Goal: Transaction & Acquisition: Obtain resource

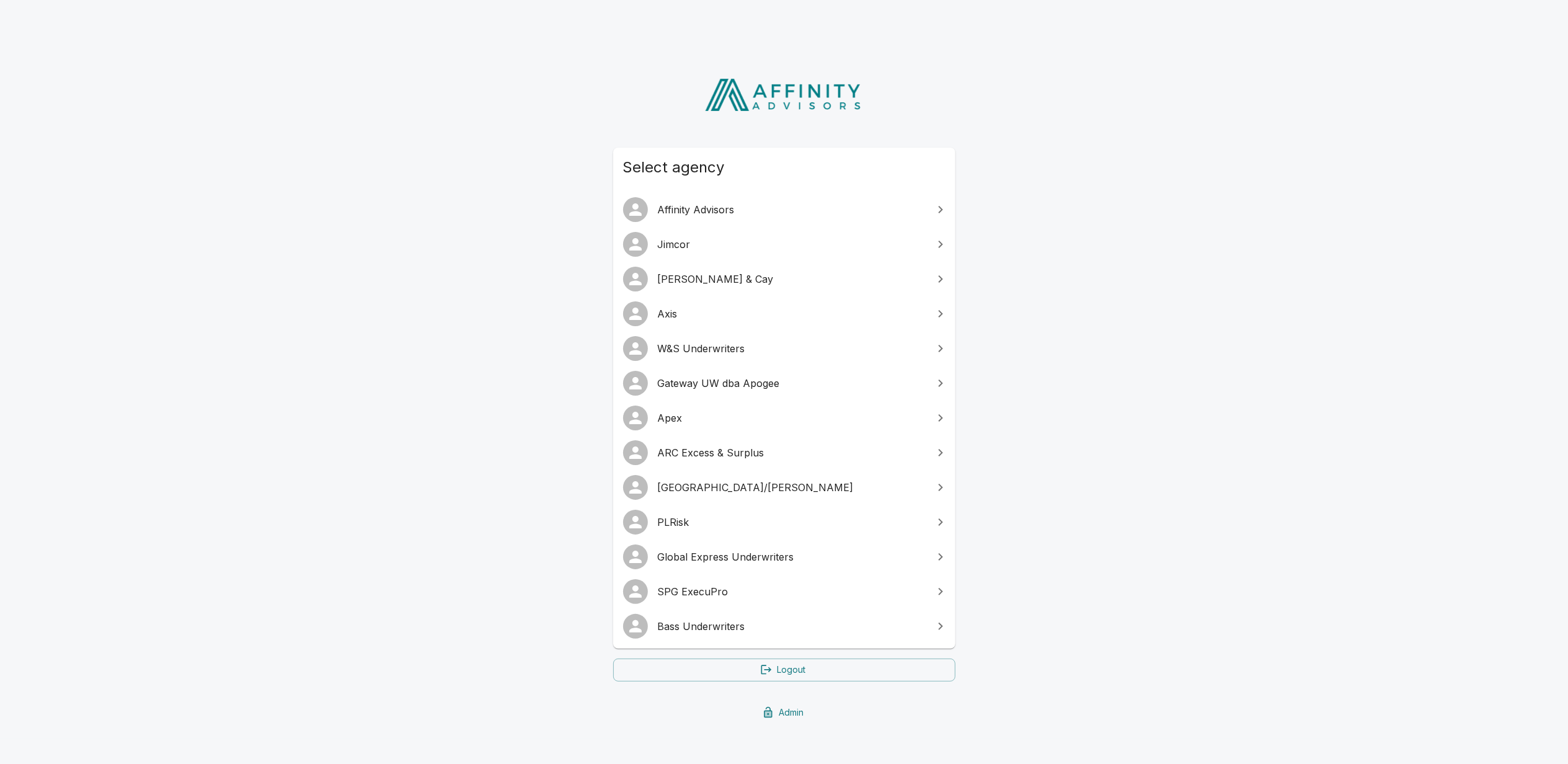
click at [708, 591] on span "SPG ExecuPro" at bounding box center [791, 592] width 268 height 15
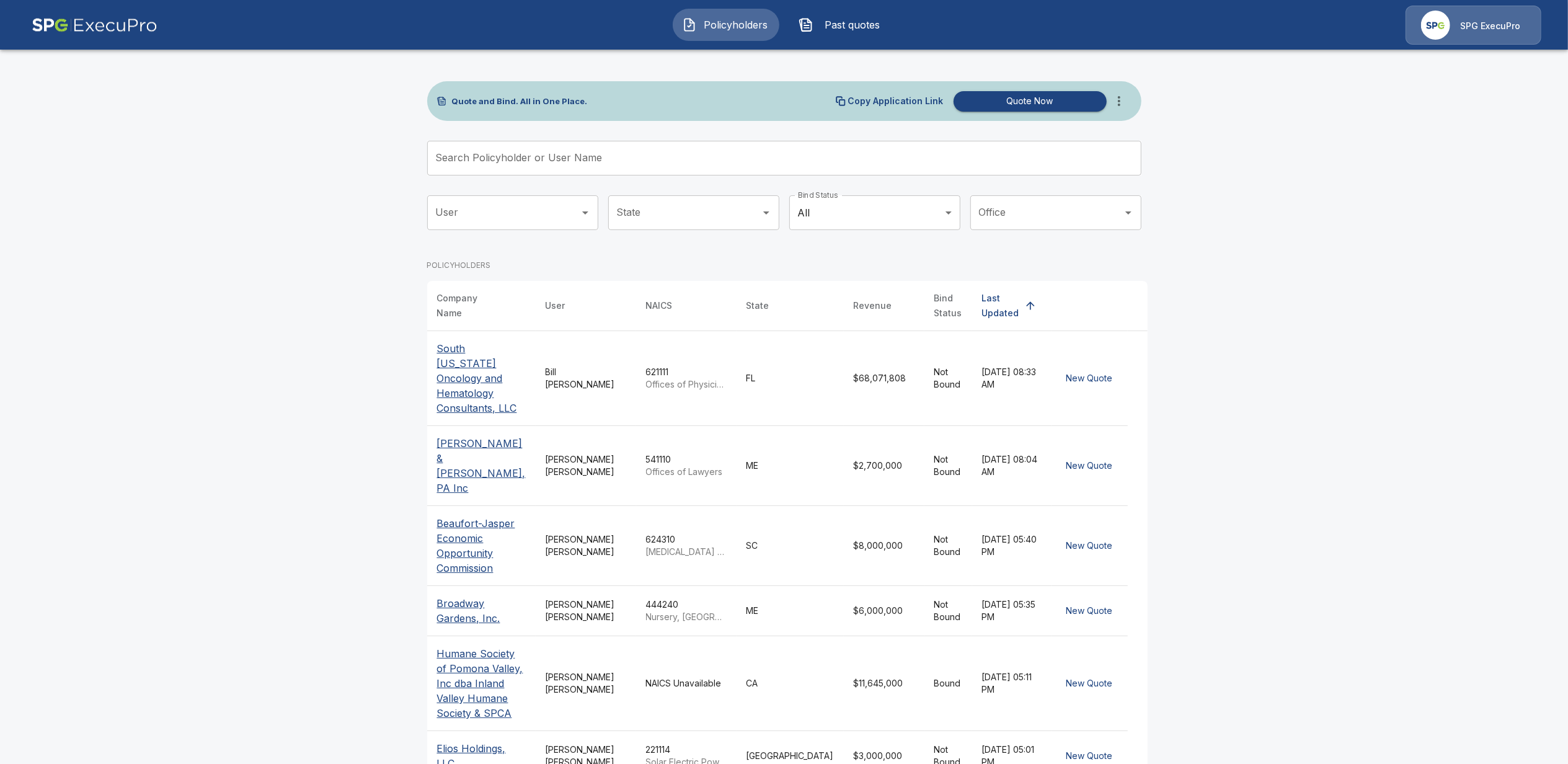
click at [79, 33] on img at bounding box center [94, 25] width 126 height 39
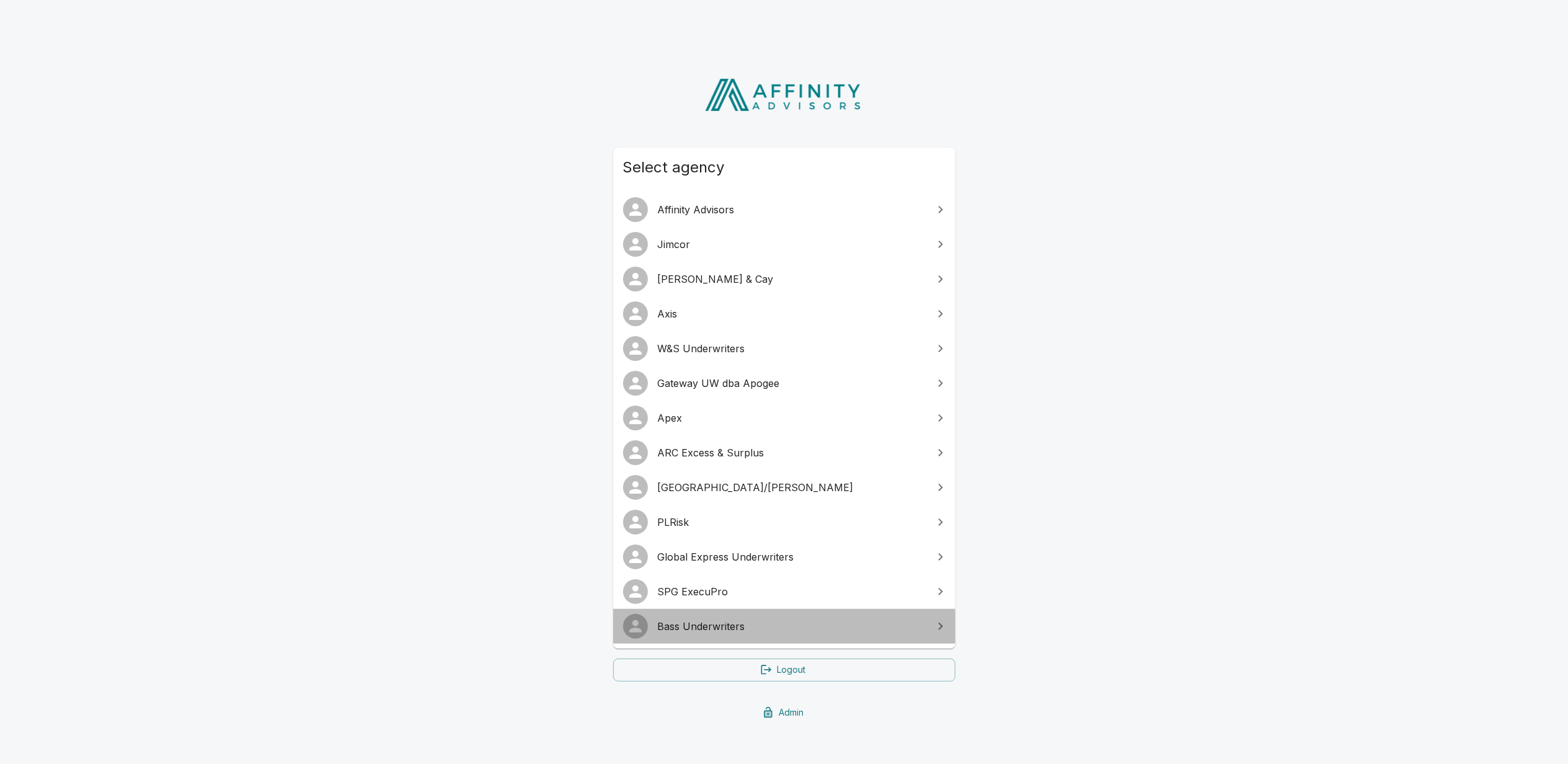
click at [720, 623] on span "Bass Underwriters" at bounding box center [791, 627] width 268 height 15
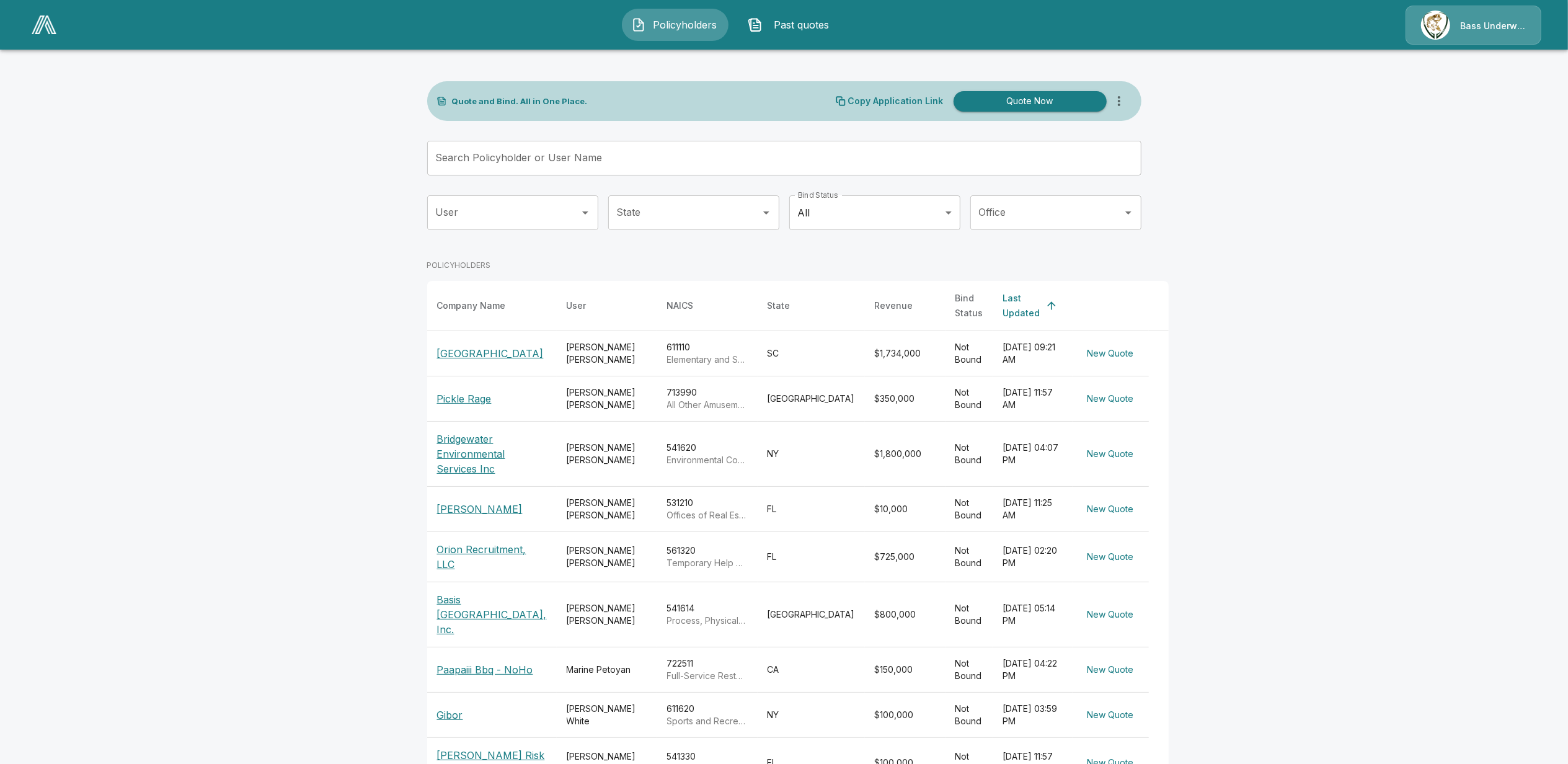
click at [42, 20] on img at bounding box center [44, 24] width 25 height 18
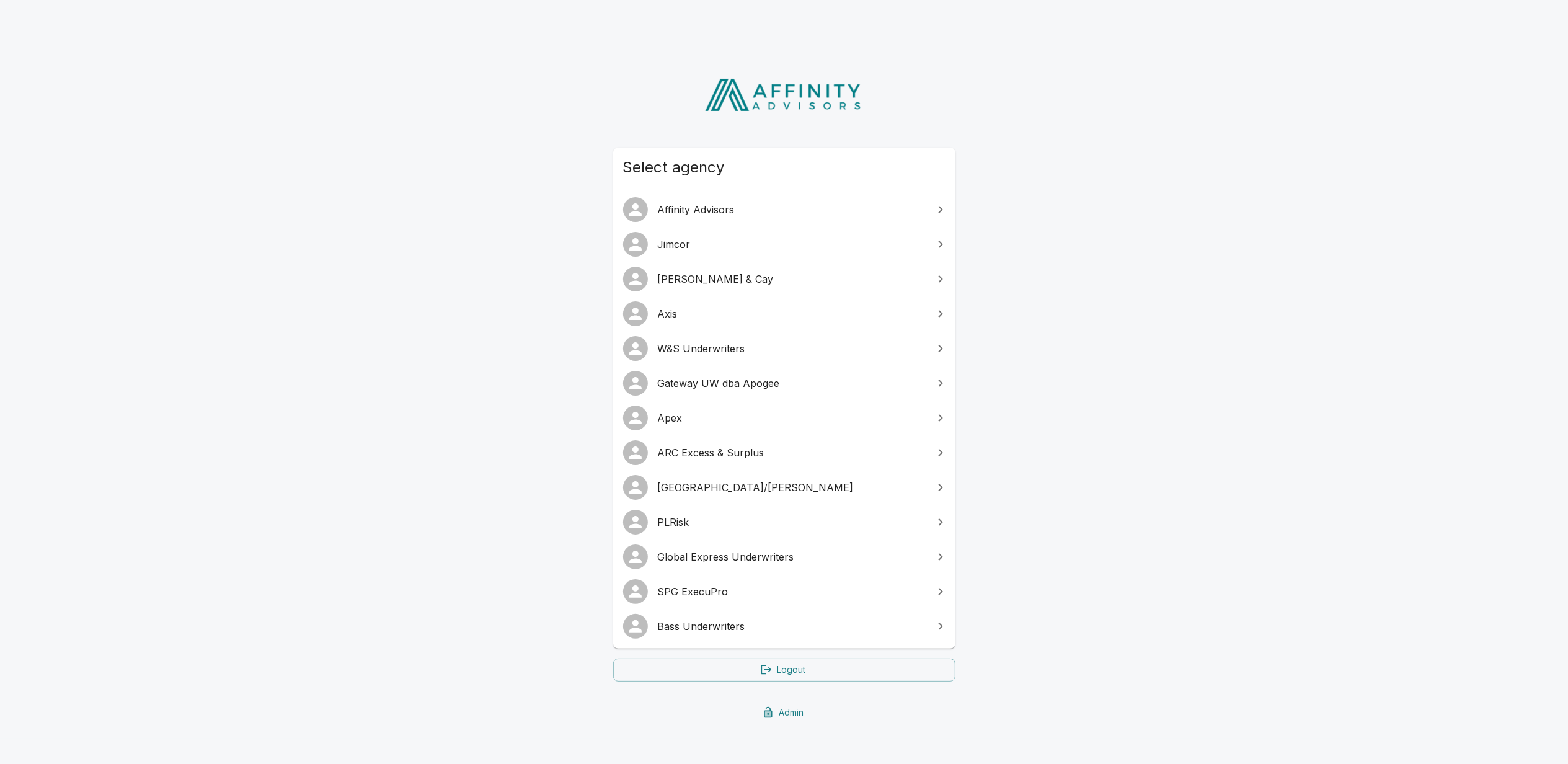
click at [705, 596] on span "SPG ExecuPro" at bounding box center [791, 592] width 268 height 15
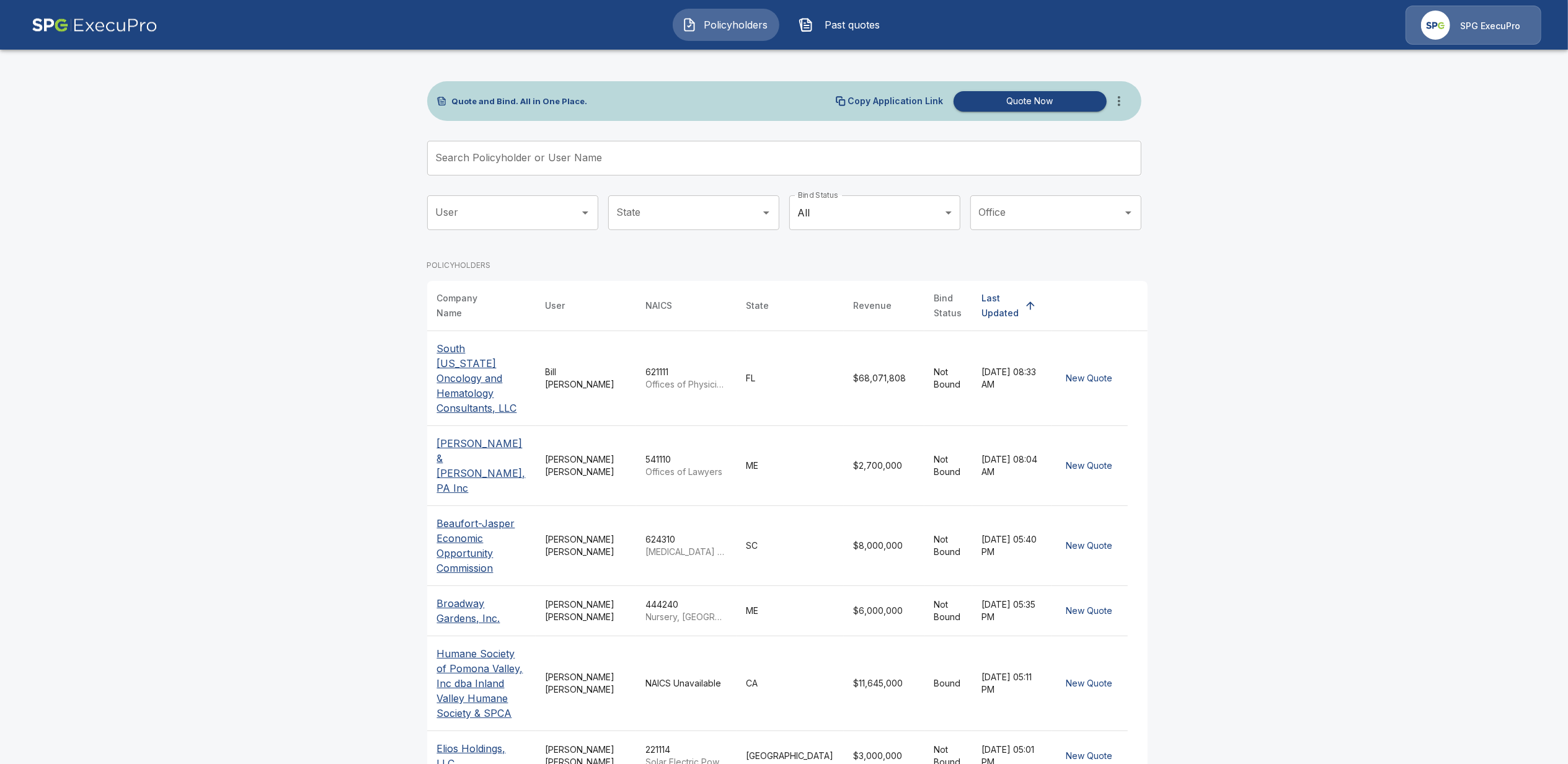
click at [1485, 26] on p "SPG ExecuPro" at bounding box center [1490, 26] width 60 height 12
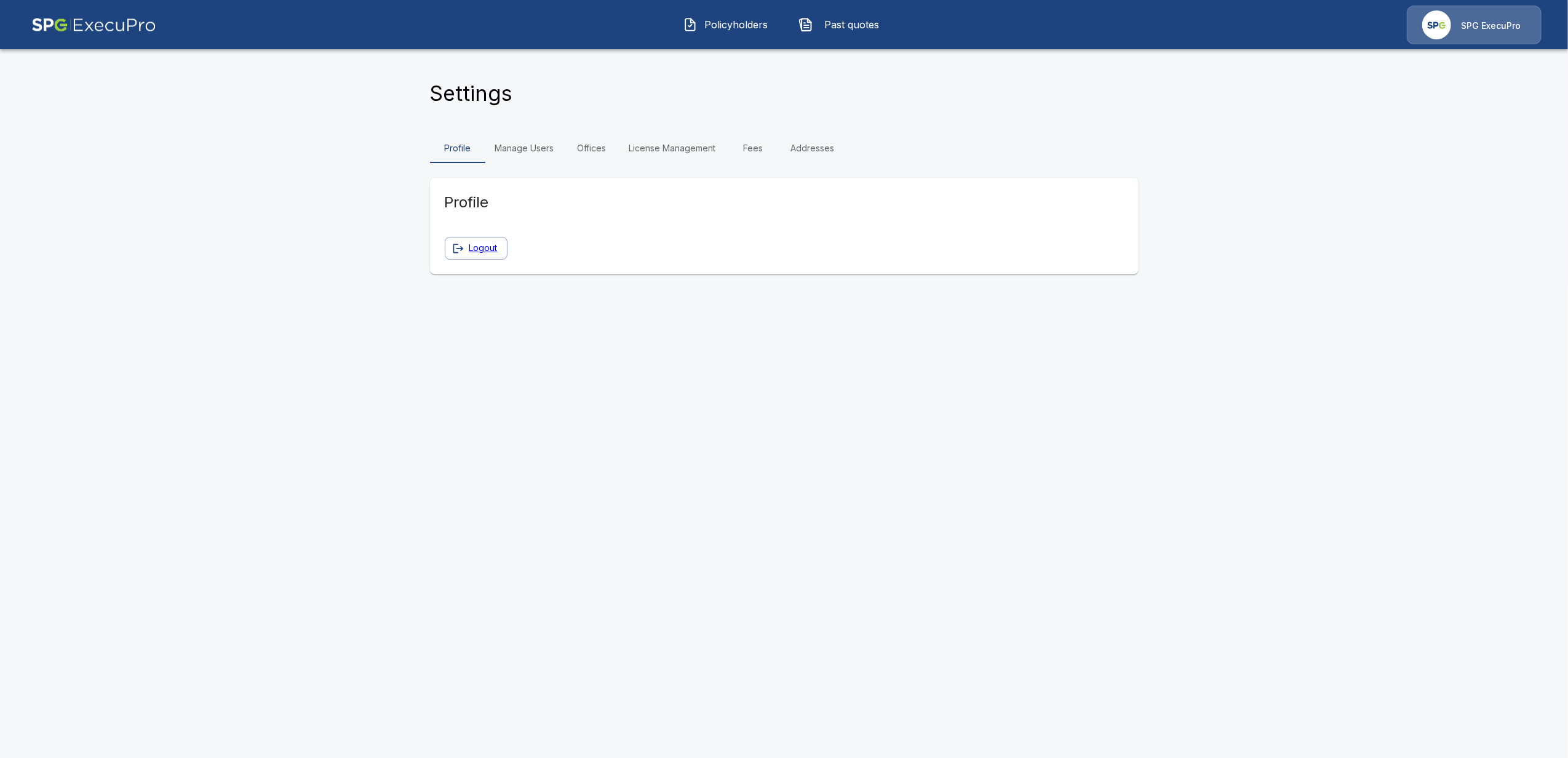
click at [533, 146] on link "Manage Users" at bounding box center [525, 148] width 79 height 30
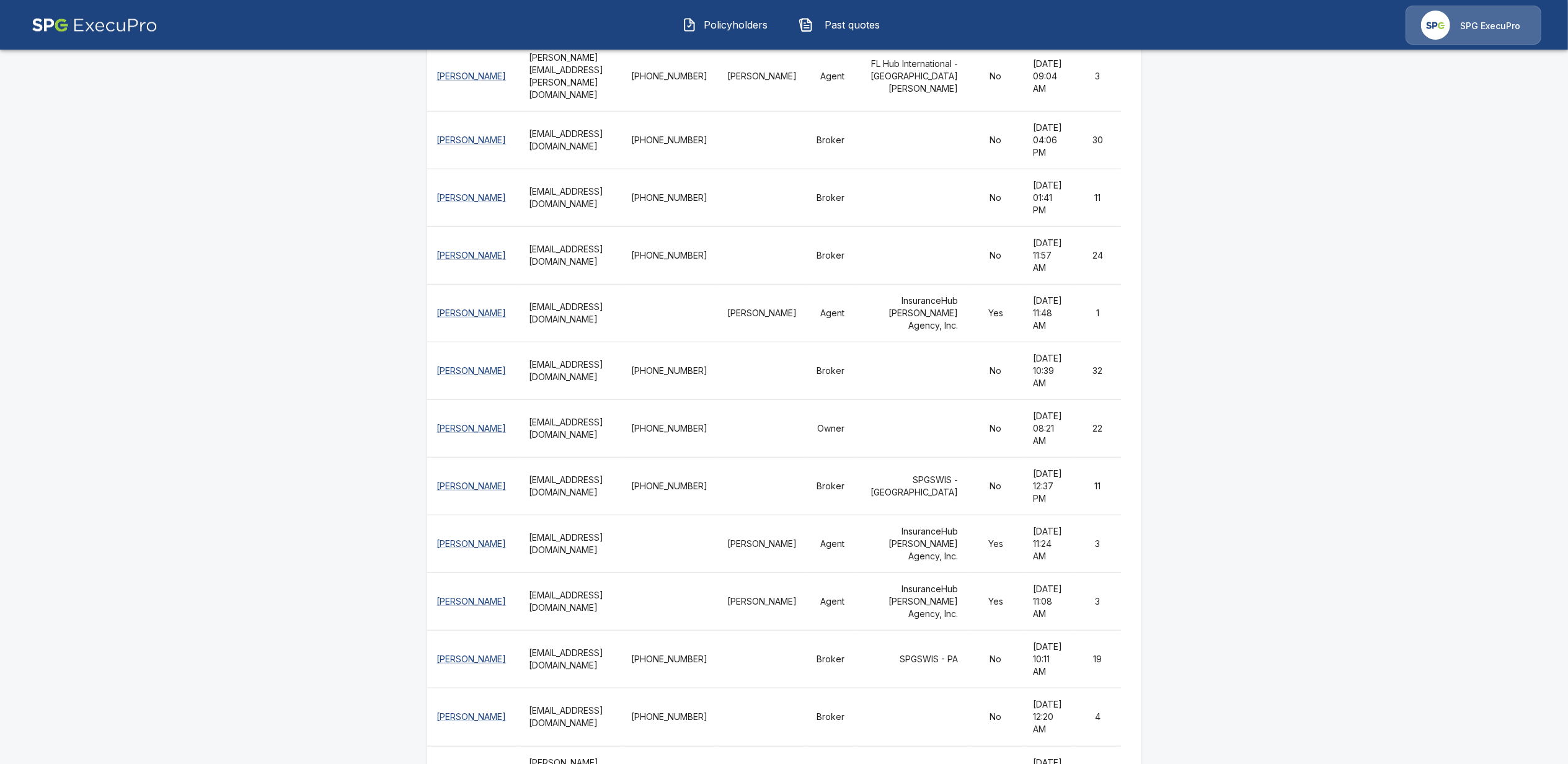
scroll to position [1075, 0]
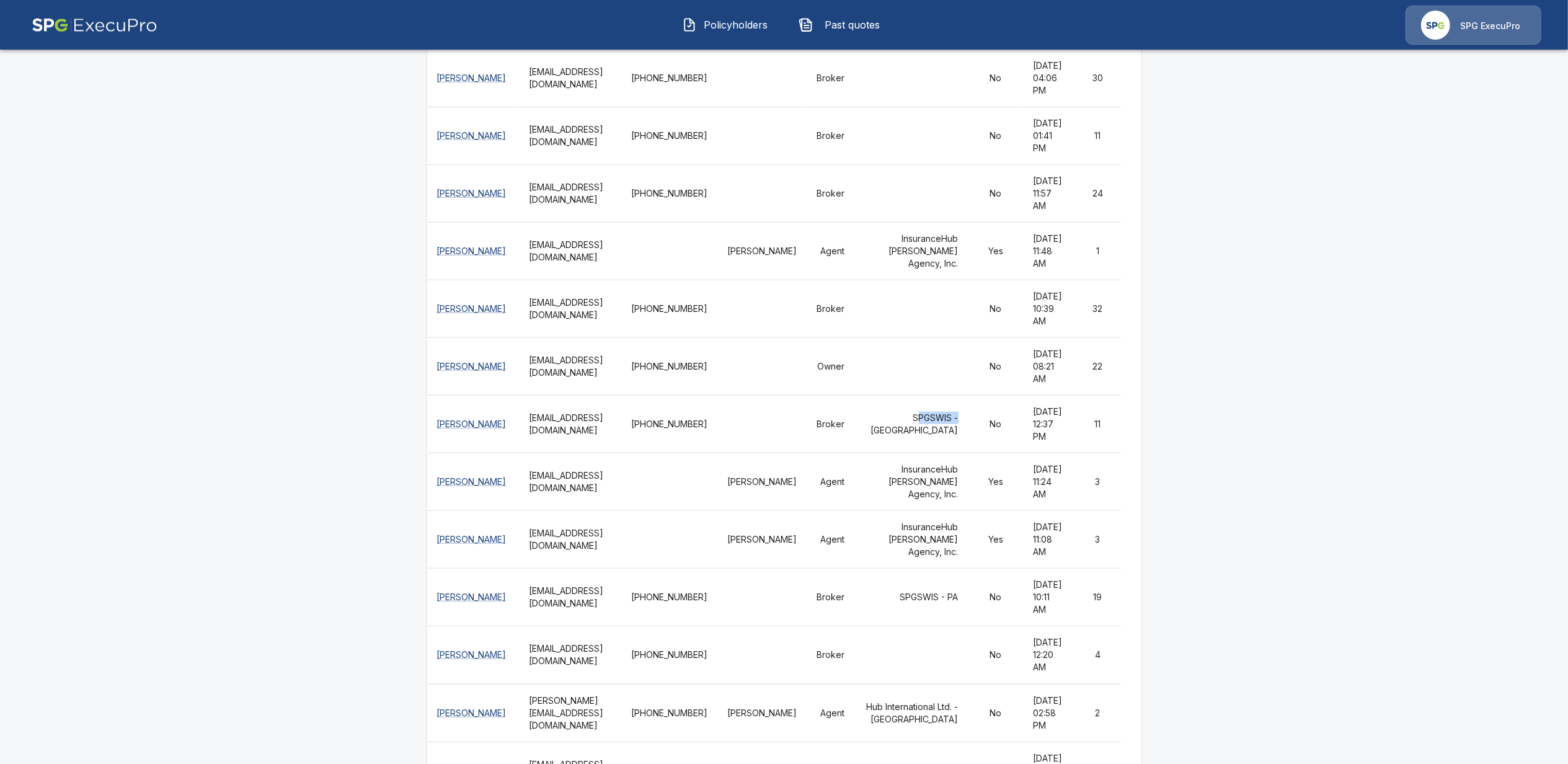
drag, startPoint x: 951, startPoint y: 388, endPoint x: 994, endPoint y: 390, distance: 43.0
click at [969, 396] on td "SPGSWIS - NY" at bounding box center [912, 424] width 114 height 58
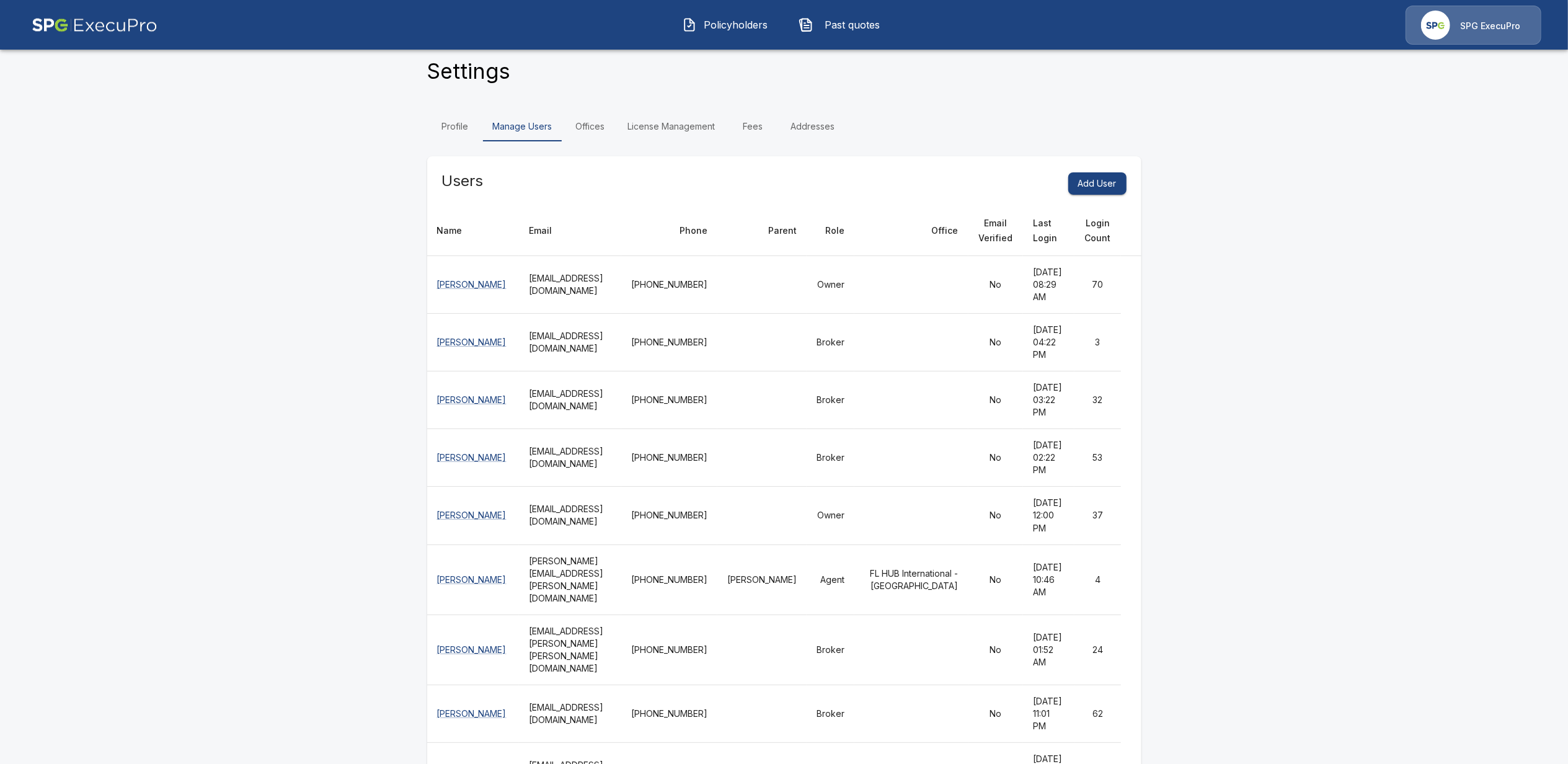
scroll to position [0, 0]
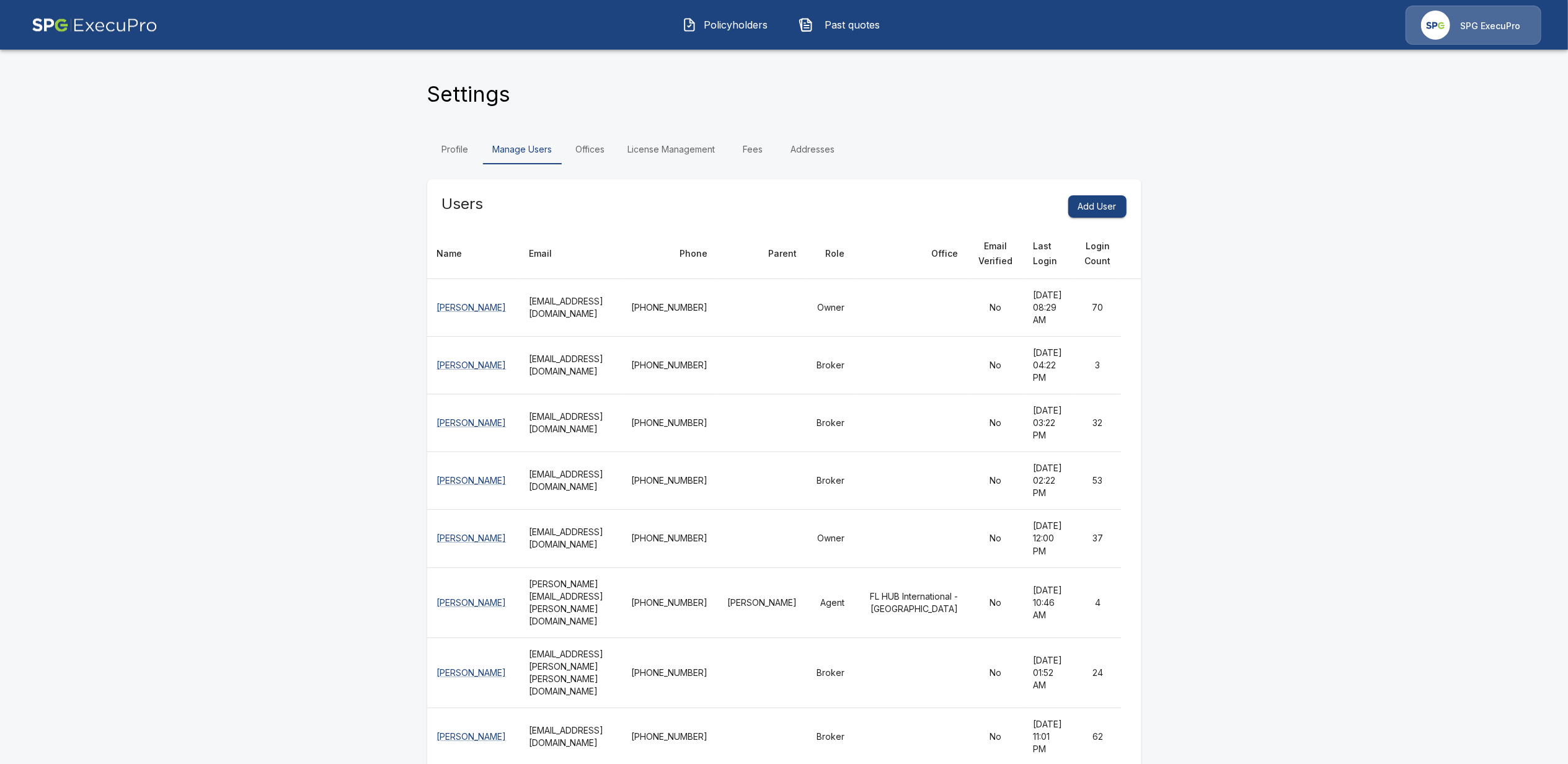
click at [596, 150] on link "Offices" at bounding box center [590, 149] width 56 height 30
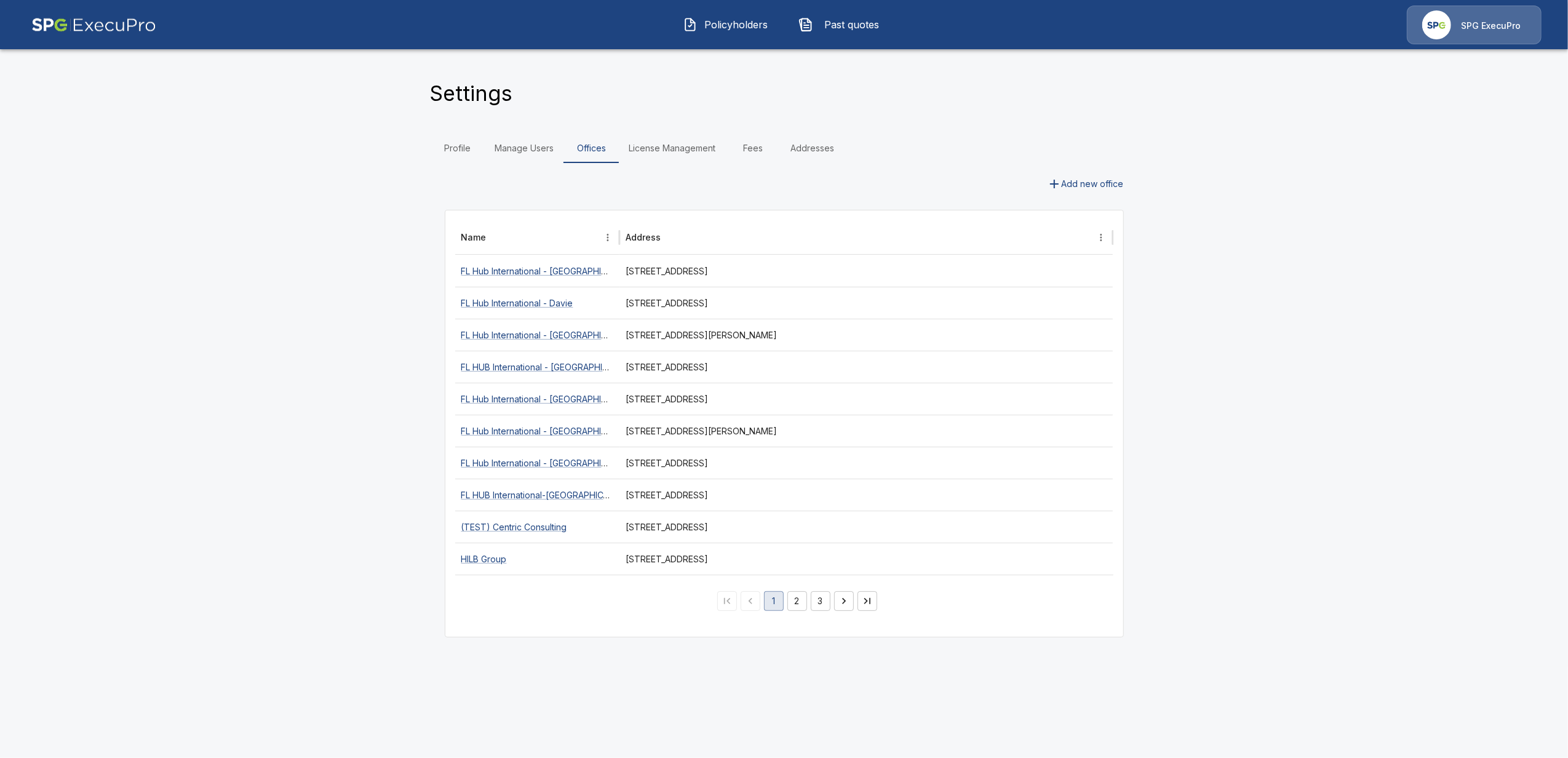
click at [845, 26] on span "Past quotes" at bounding box center [852, 25] width 67 height 15
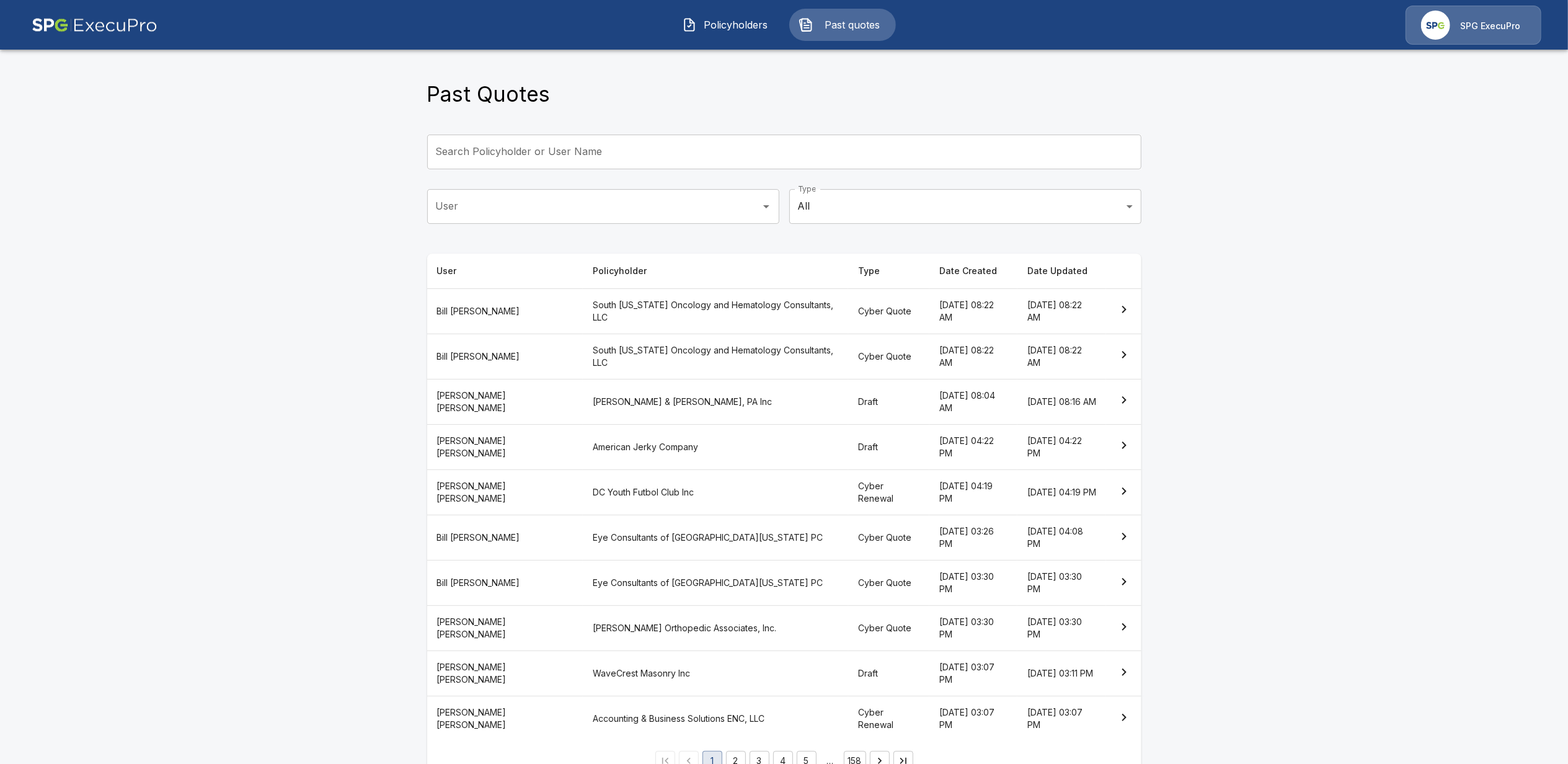
click at [510, 209] on input "User" at bounding box center [594, 206] width 322 height 24
click at [499, 236] on li "Jon Kastoff" at bounding box center [609, 240] width 352 height 22
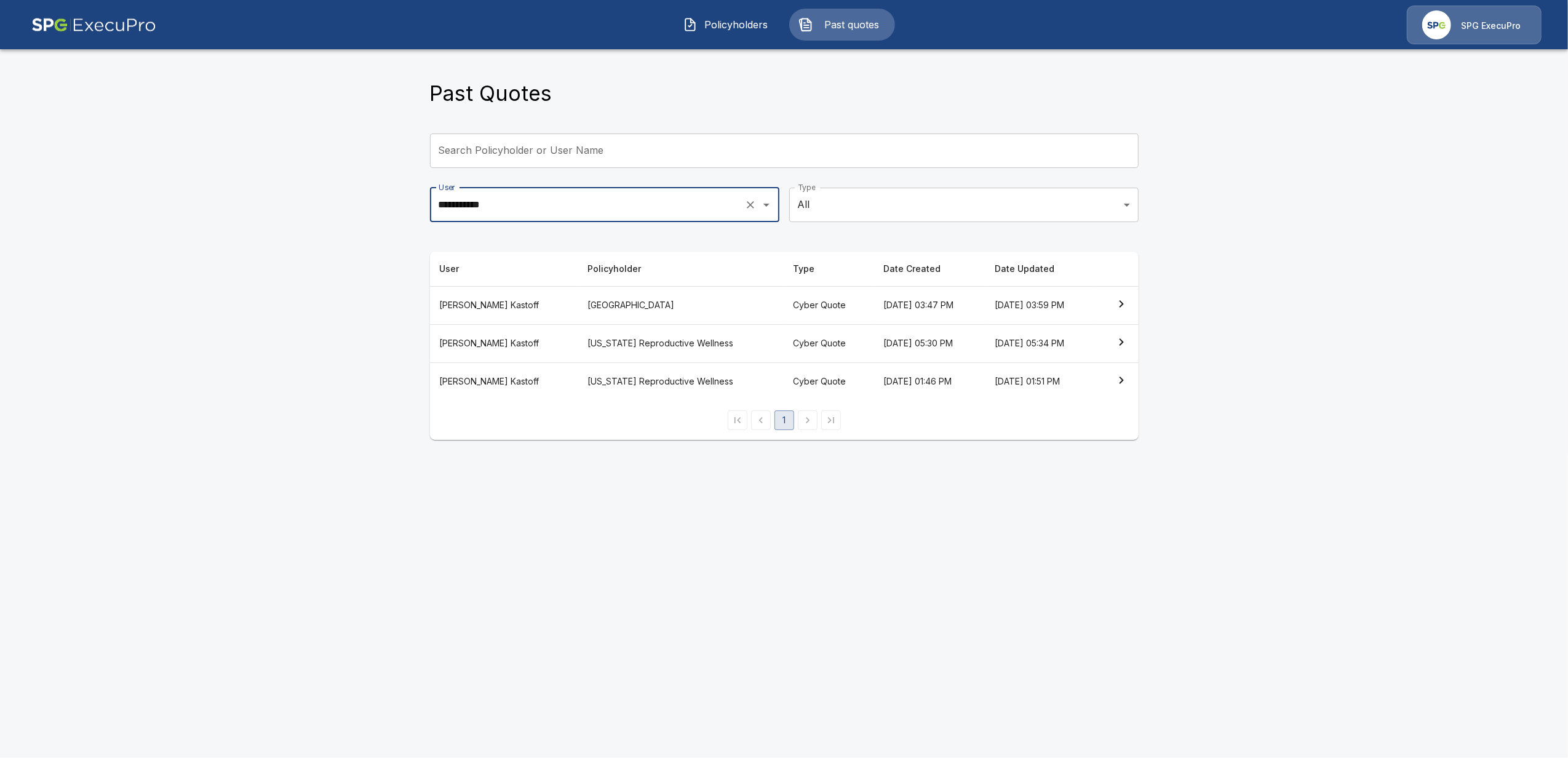
type input "**********"
click at [241, 381] on main "**********" at bounding box center [784, 227] width 1568 height 455
click at [339, 281] on main "**********" at bounding box center [784, 227] width 1568 height 455
click at [1497, 31] on p "SPG ExecuPro" at bounding box center [1491, 26] width 60 height 12
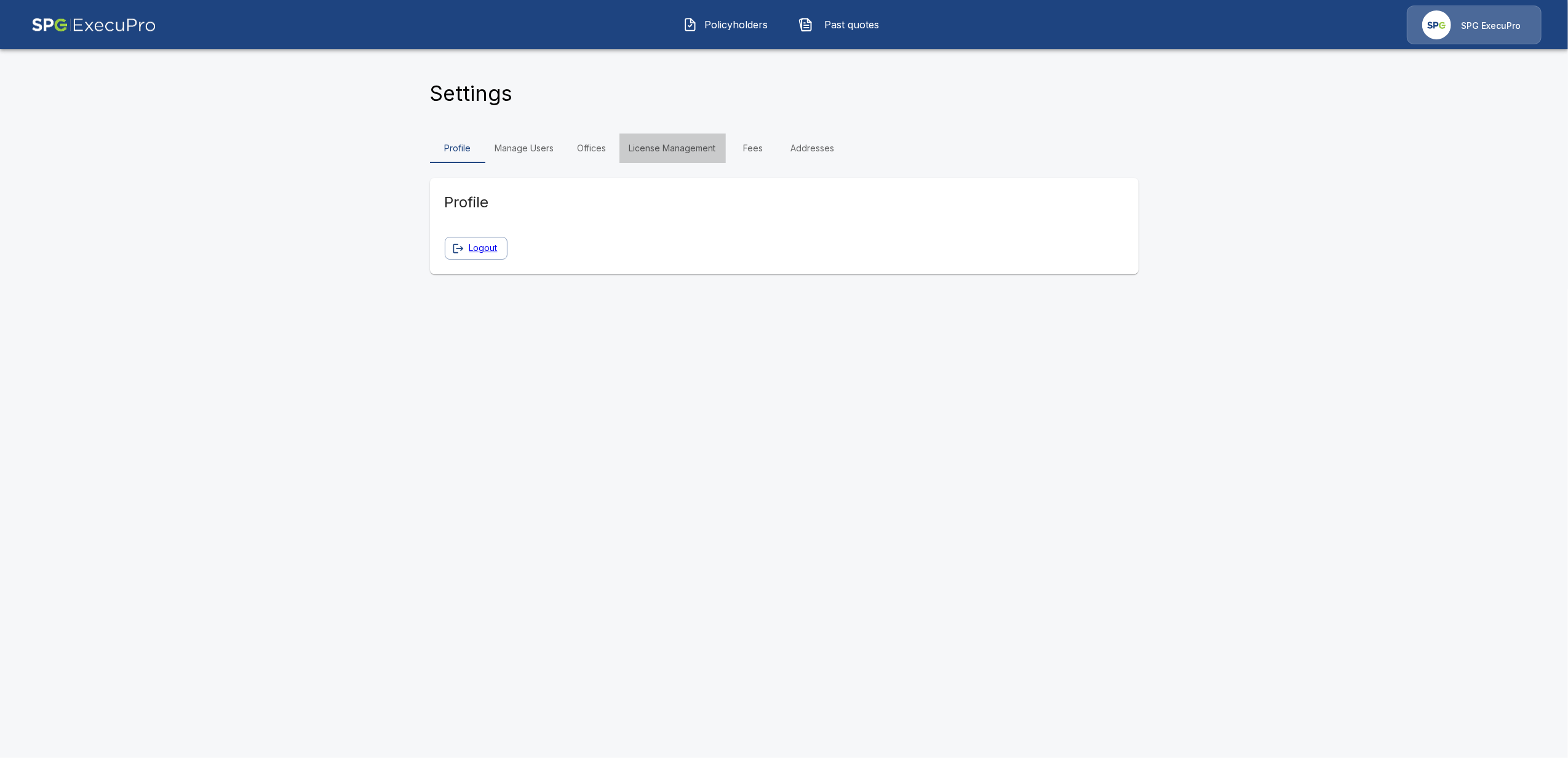
click at [678, 146] on link "License Management" at bounding box center [673, 148] width 106 height 30
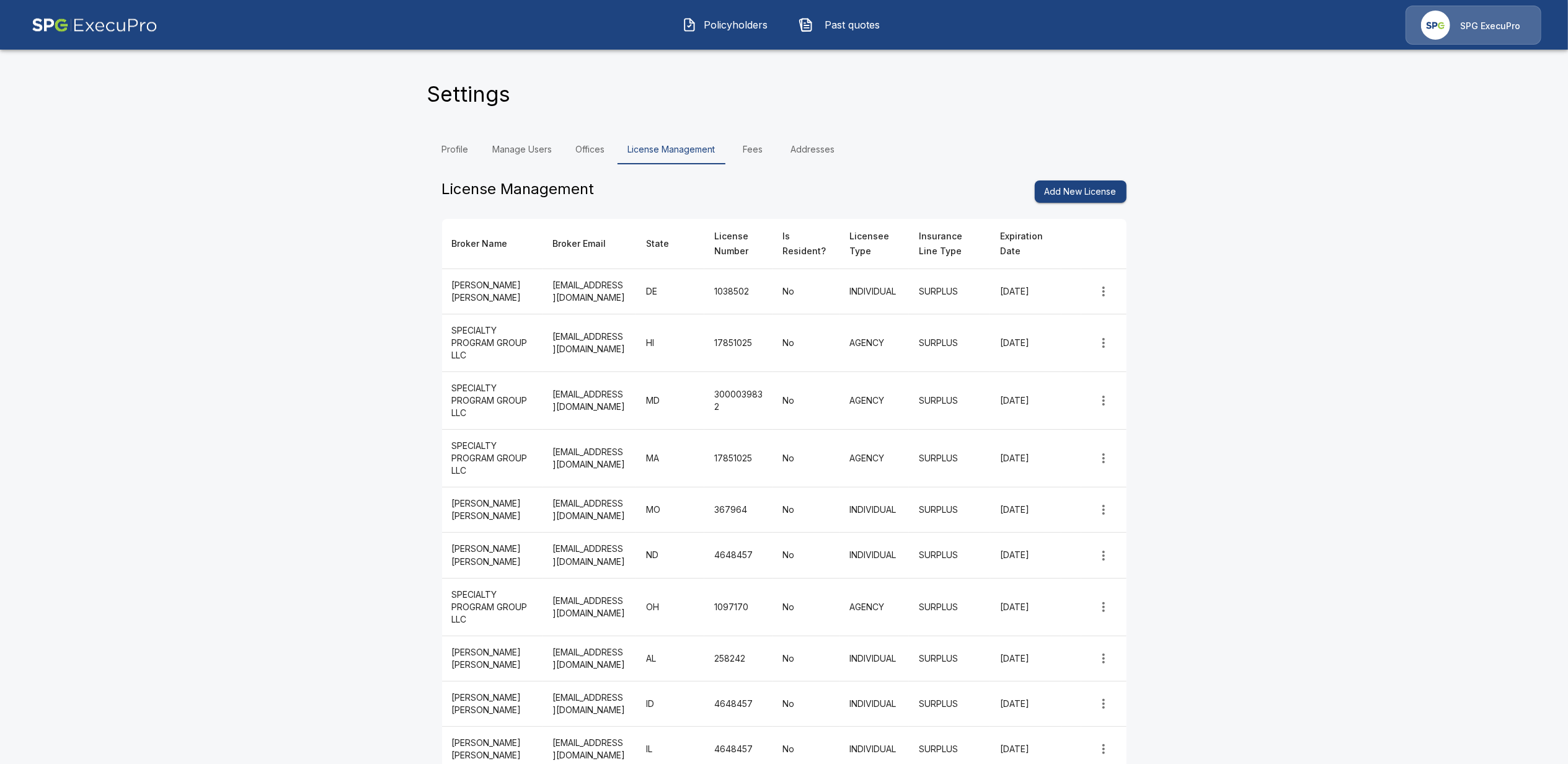
click at [762, 147] on link "Fees" at bounding box center [753, 149] width 56 height 30
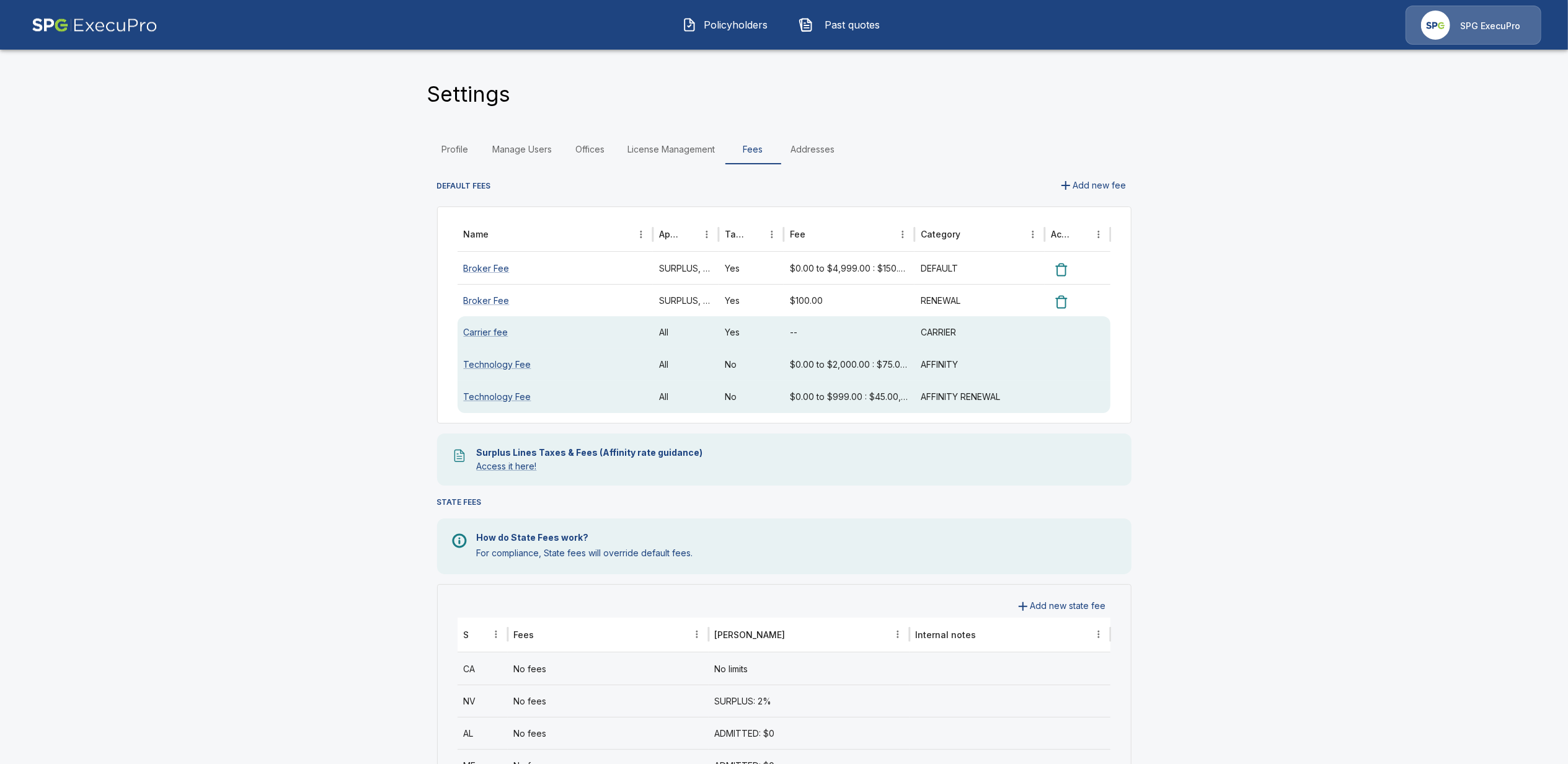
click at [331, 195] on main "Settings Profile Manage Users Offices License Management Fees Addresses DEFAULT…" at bounding box center [784, 763] width 1568 height 1527
click at [841, 39] on button "Past quotes" at bounding box center [842, 24] width 107 height 32
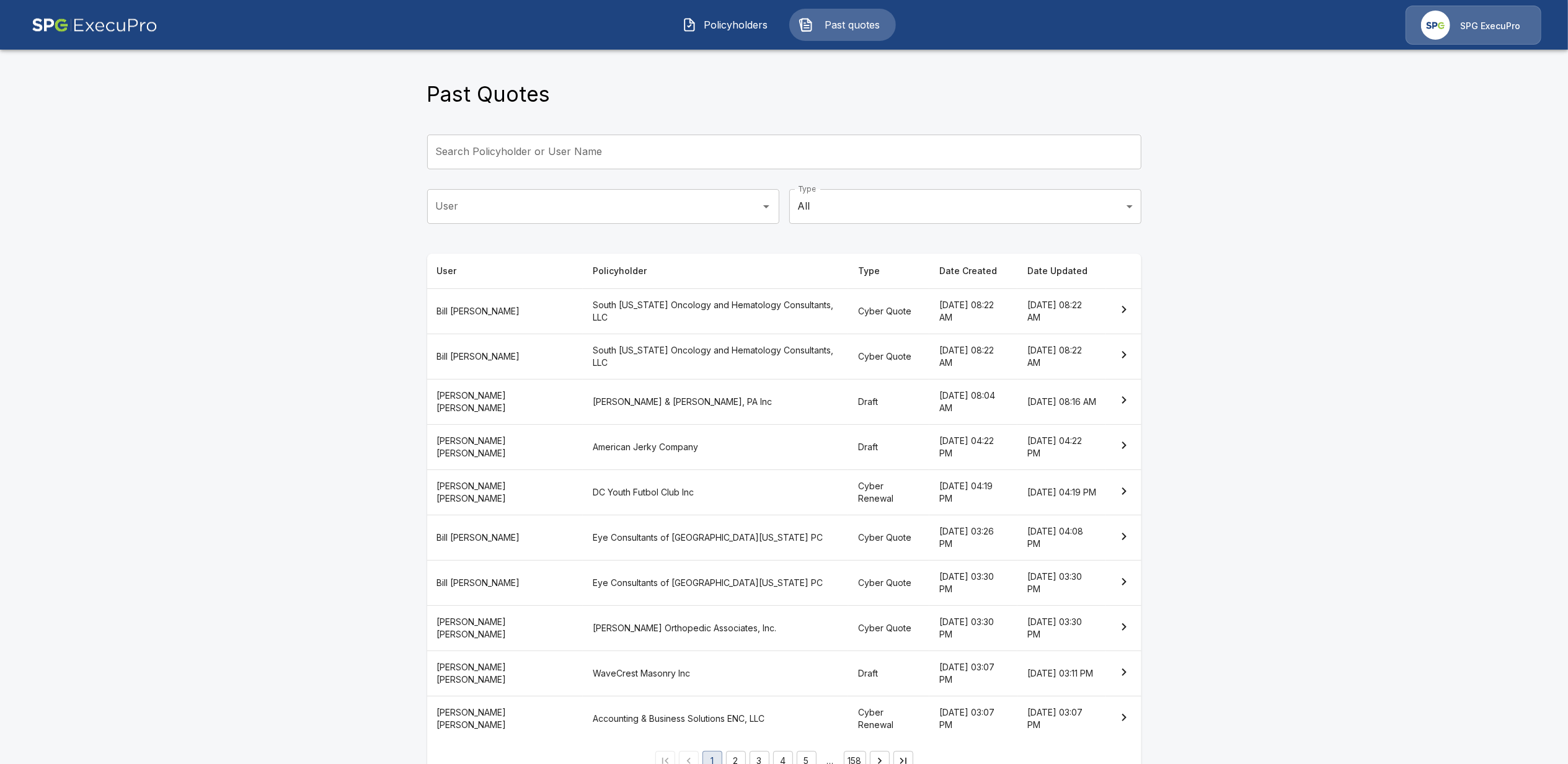
click at [583, 310] on th "South [US_STATE] Oncology and Hematology Consultants, LLC" at bounding box center [715, 311] width 265 height 46
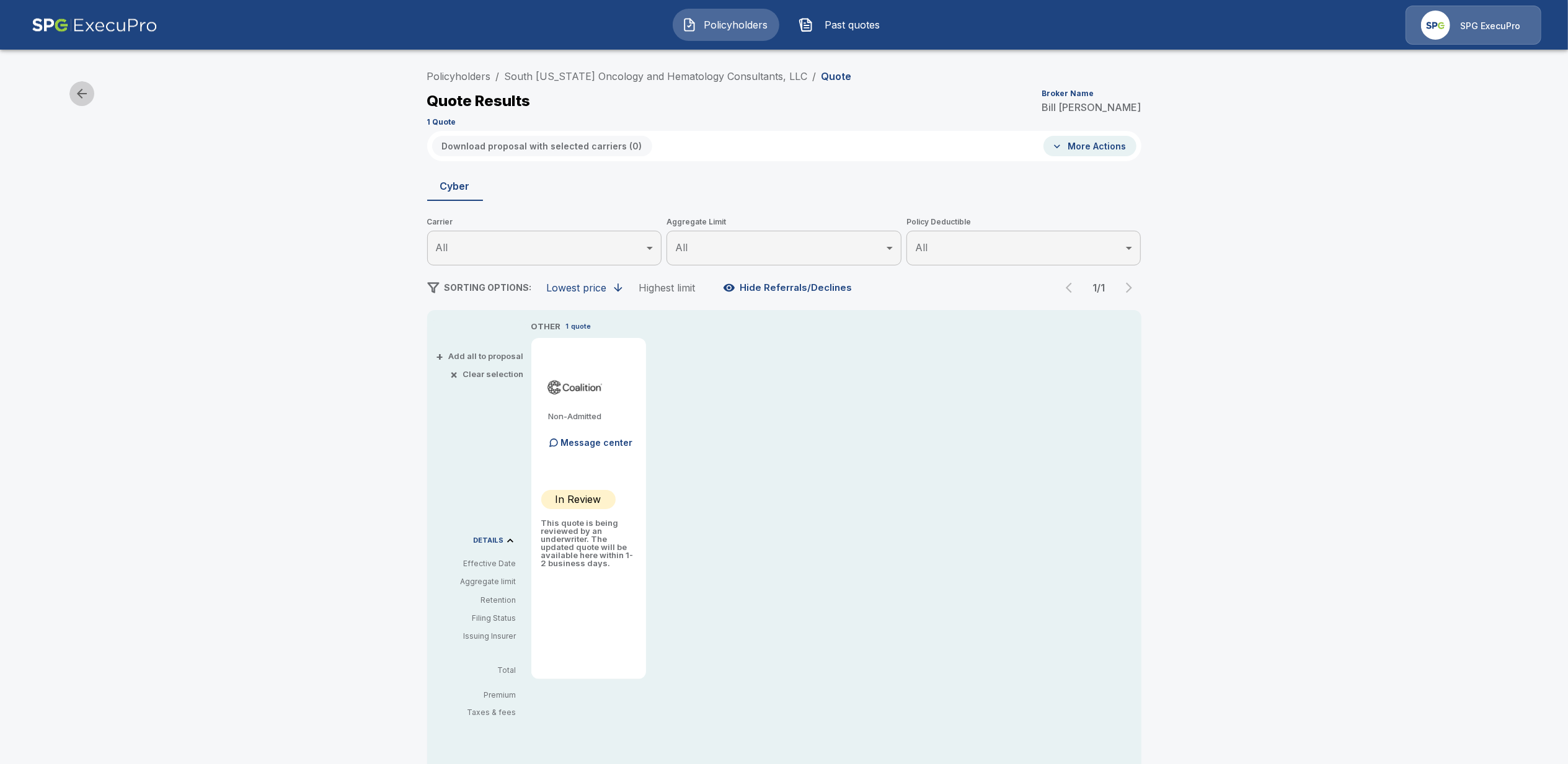
click at [82, 92] on icon "button" at bounding box center [82, 94] width 15 height 15
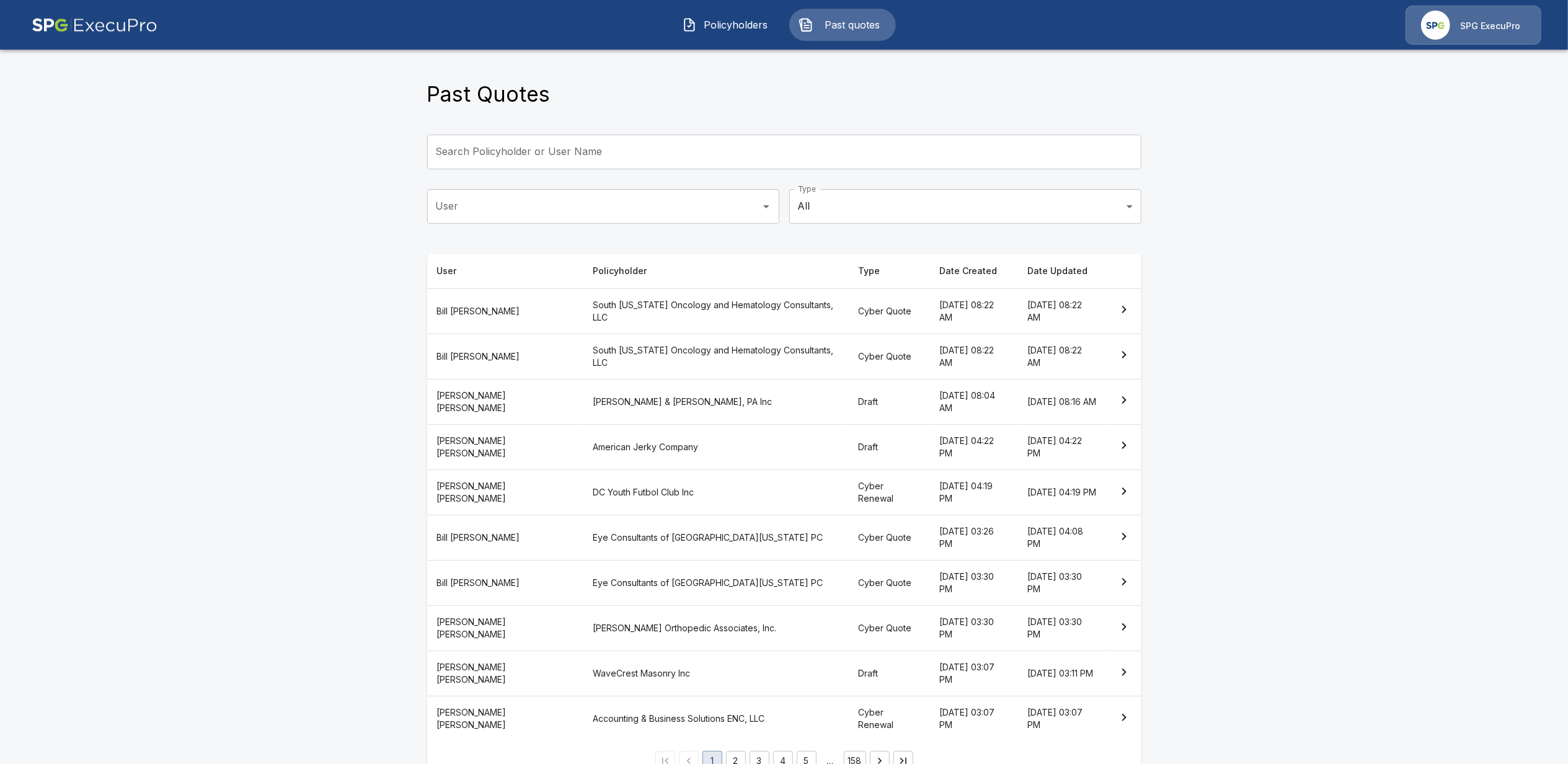
click at [490, 534] on th "Bill Ward" at bounding box center [505, 538] width 156 height 46
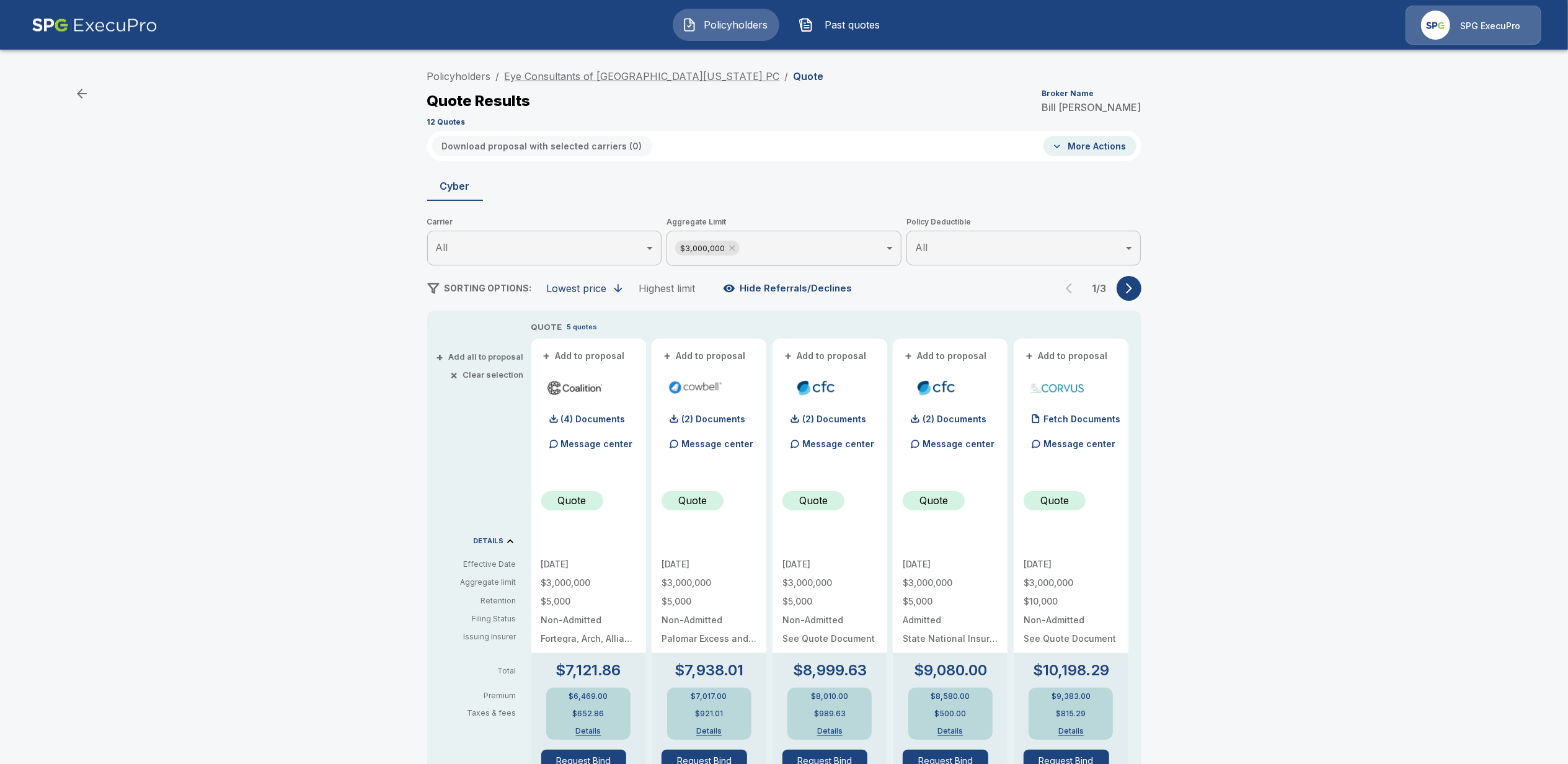
click at [582, 77] on link "Eye Consultants of Northern Virginia PC" at bounding box center [642, 76] width 276 height 12
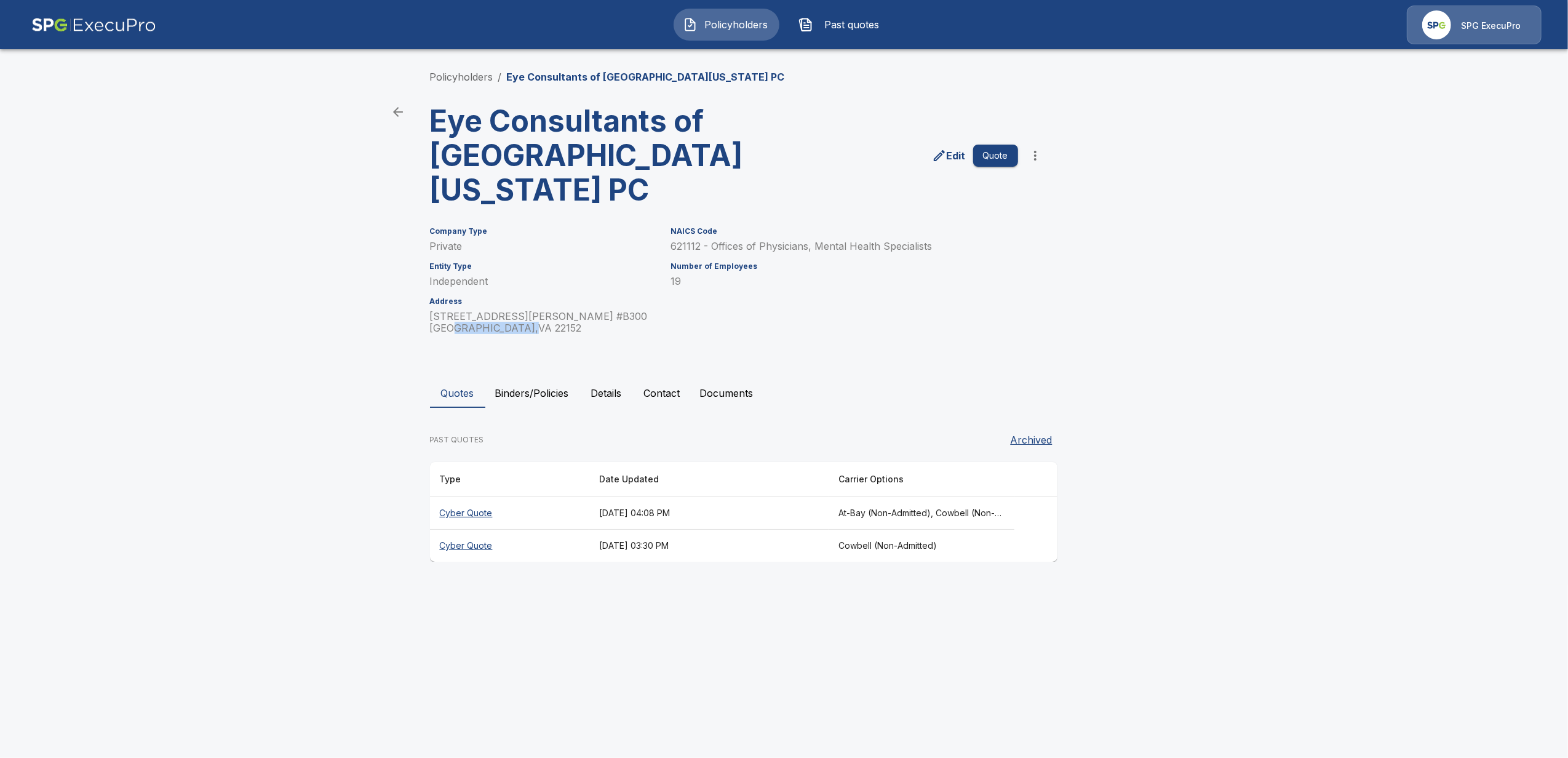
drag, startPoint x: 451, startPoint y: 294, endPoint x: 536, endPoint y: 295, distance: 85.0
click at [536, 311] on p "[STREET_ADDRESS][PERSON_NAME]" at bounding box center [543, 322] width 226 height 24
drag, startPoint x: 536, startPoint y: 295, endPoint x: 392, endPoint y: 303, distance: 144.2
click at [387, 303] on main "Policyholders / Eye Consultants of [GEOGRAPHIC_DATA][US_STATE] PC Eye Consultan…" at bounding box center [784, 292] width 1568 height 586
click at [614, 379] on button "Details" at bounding box center [607, 393] width 55 height 30
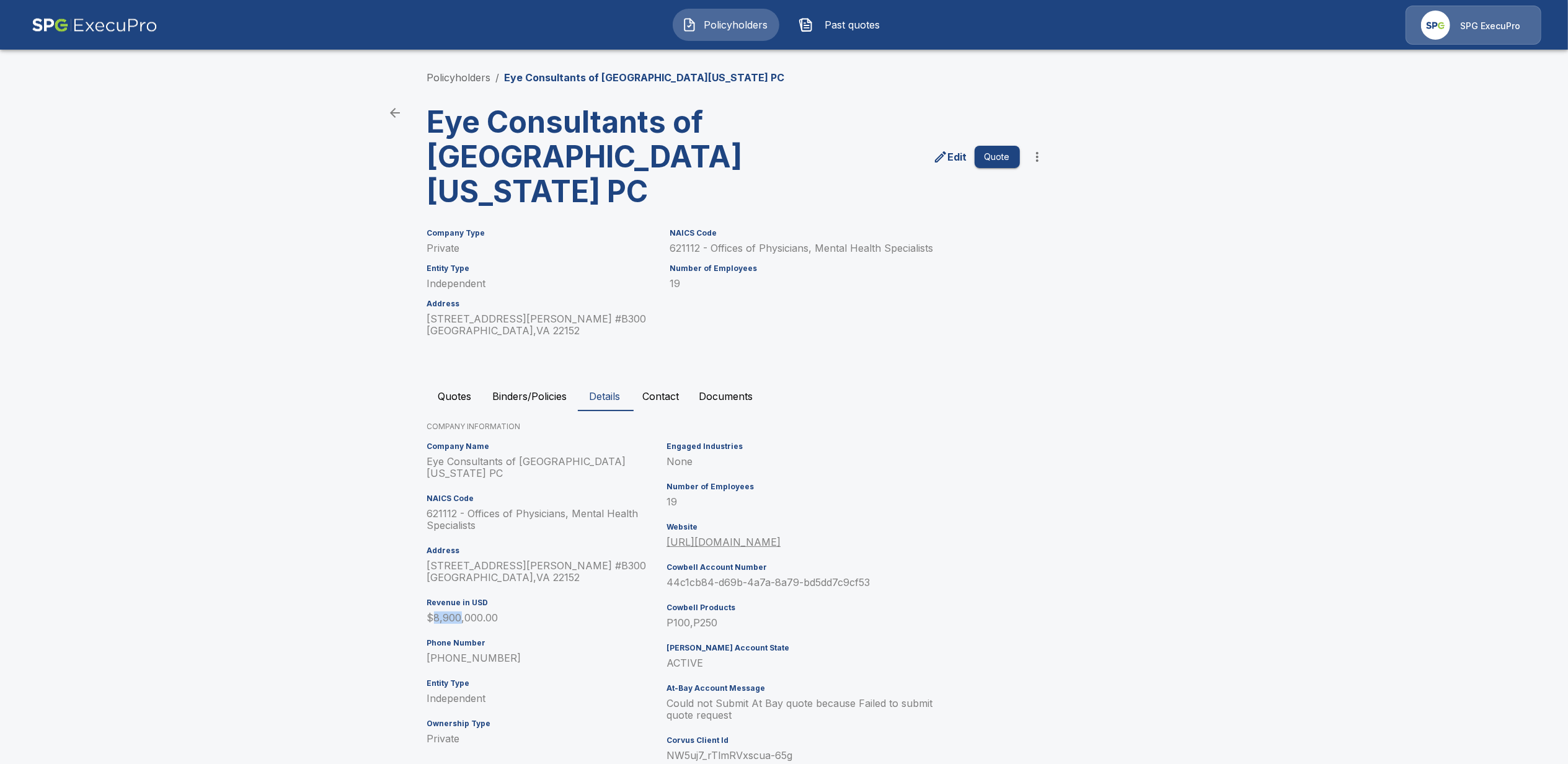
drag, startPoint x: 440, startPoint y: 571, endPoint x: 487, endPoint y: 569, distance: 47.0
click at [487, 613] on p "$8,900,000.00" at bounding box center [544, 618] width 235 height 12
drag, startPoint x: 487, startPoint y: 569, endPoint x: 370, endPoint y: 556, distance: 117.7
click at [370, 556] on main "Policyholders / Eye Consultants of Northern Virginia PC Eye Consultants of Nort…" at bounding box center [784, 400] width 1568 height 800
click at [462, 382] on button "Quotes" at bounding box center [455, 397] width 56 height 30
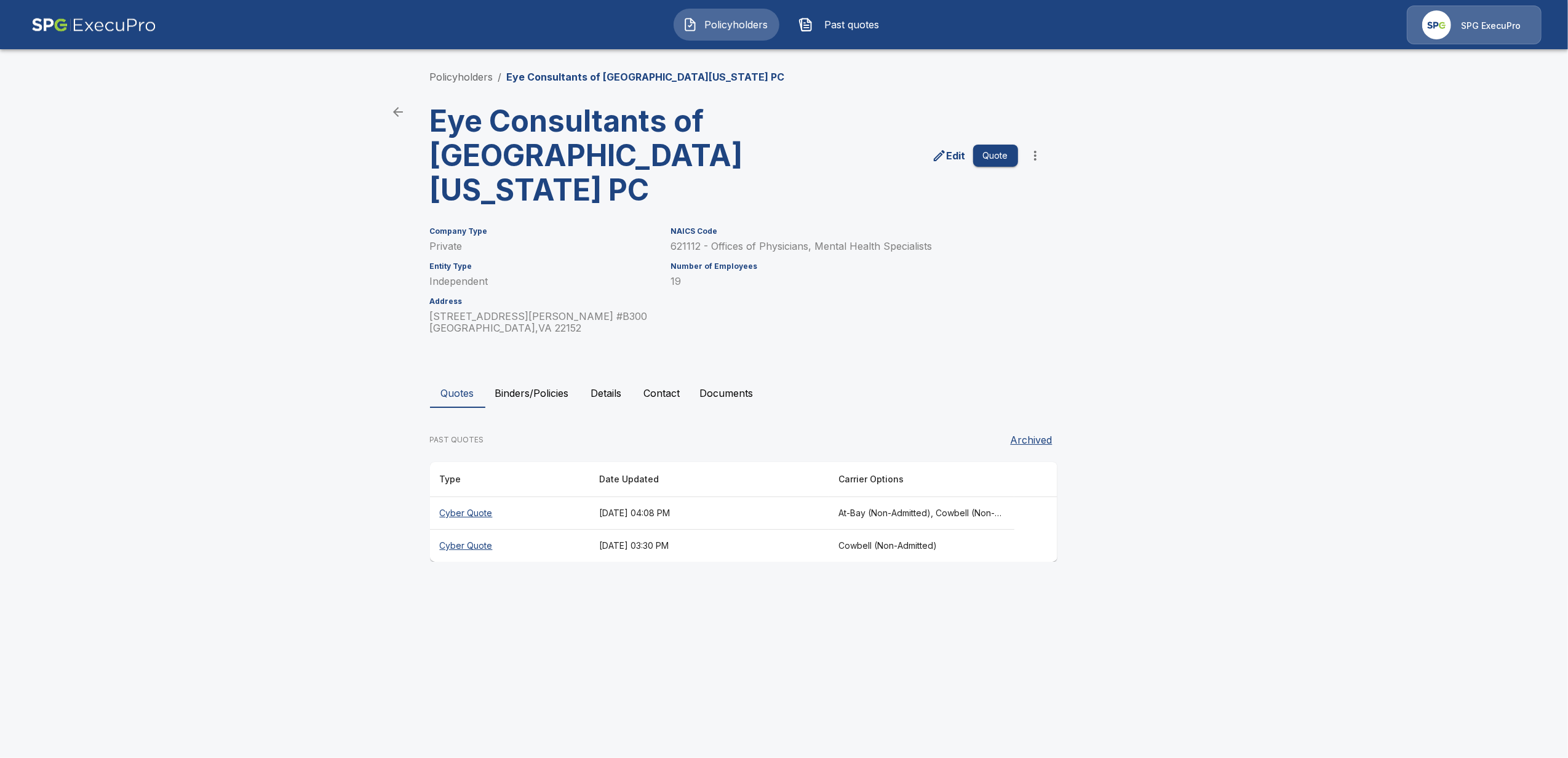
click at [467, 497] on th "Cyber Quote" at bounding box center [509, 513] width 160 height 32
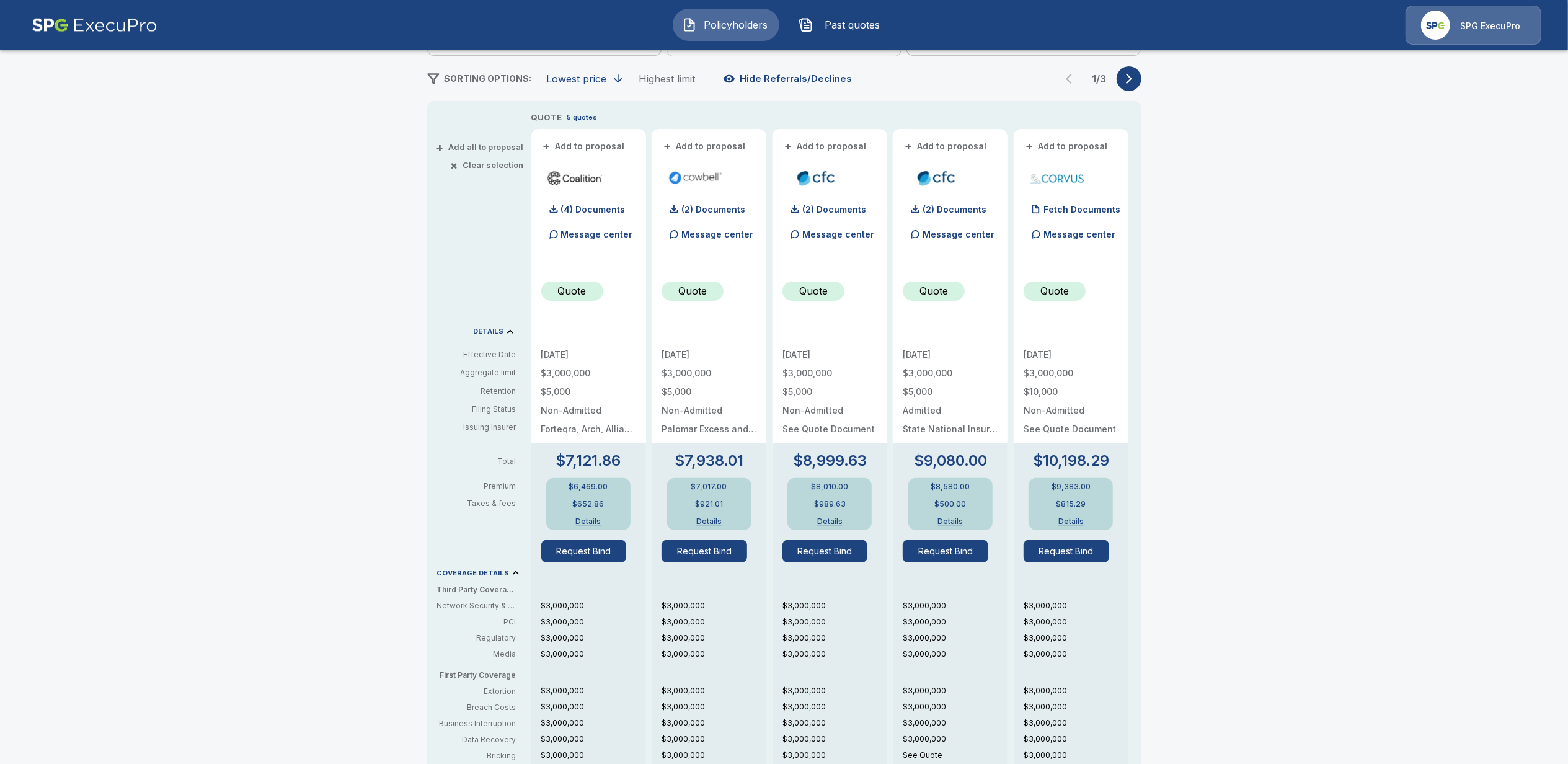
scroll to position [248, 0]
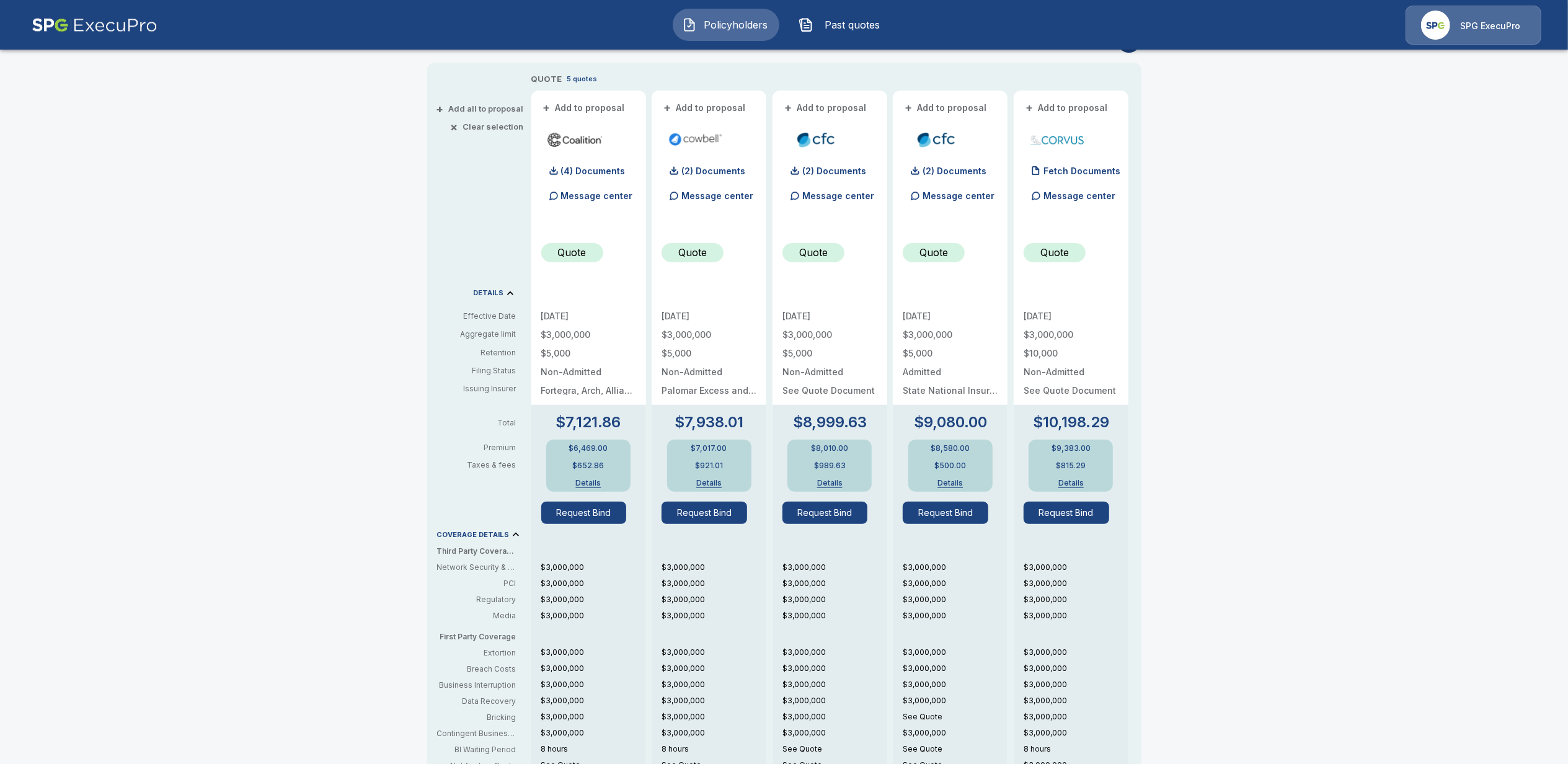
click at [589, 479] on button "Details" at bounding box center [588, 483] width 50 height 7
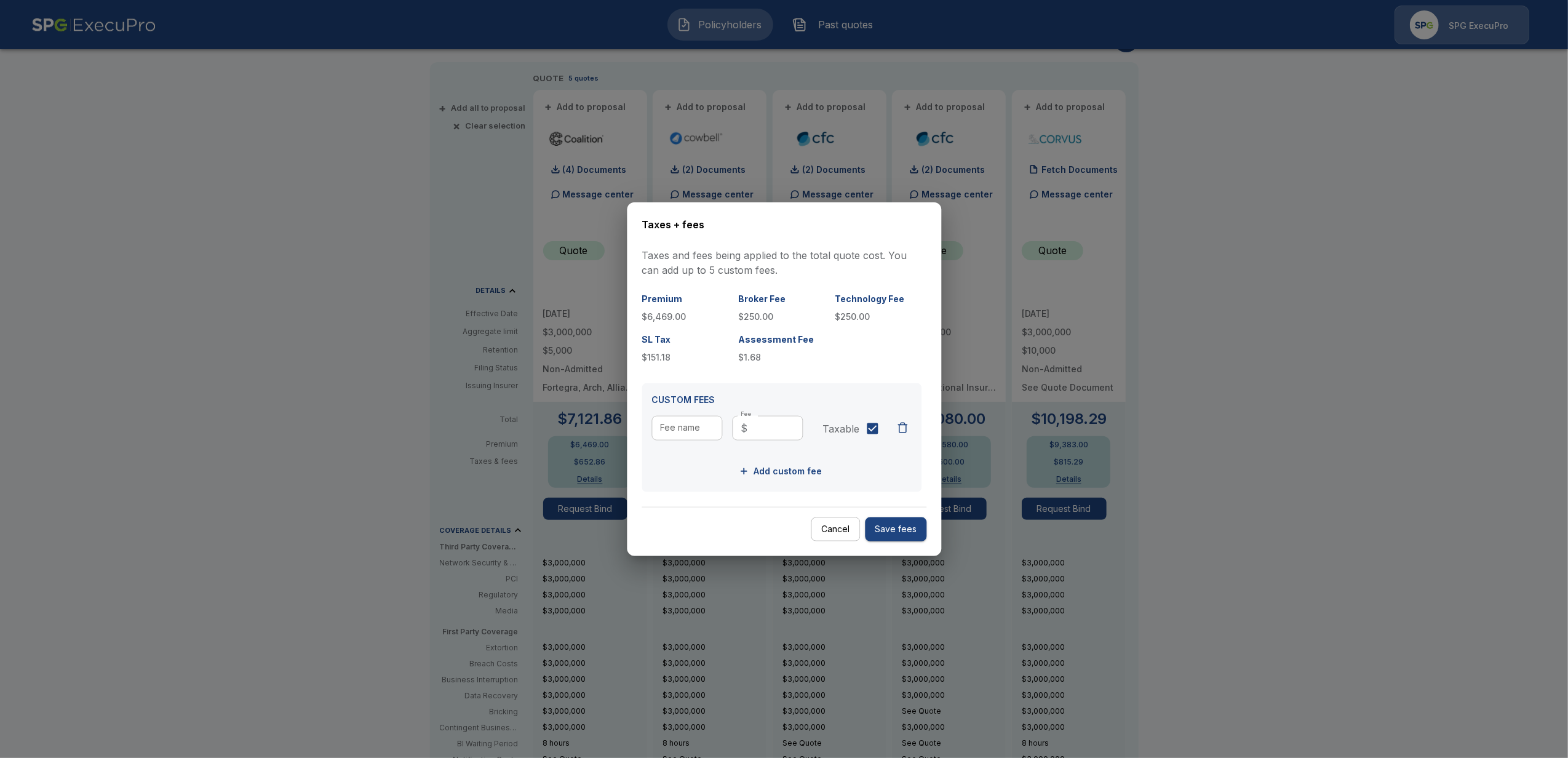
click at [311, 506] on div at bounding box center [784, 379] width 1568 height 758
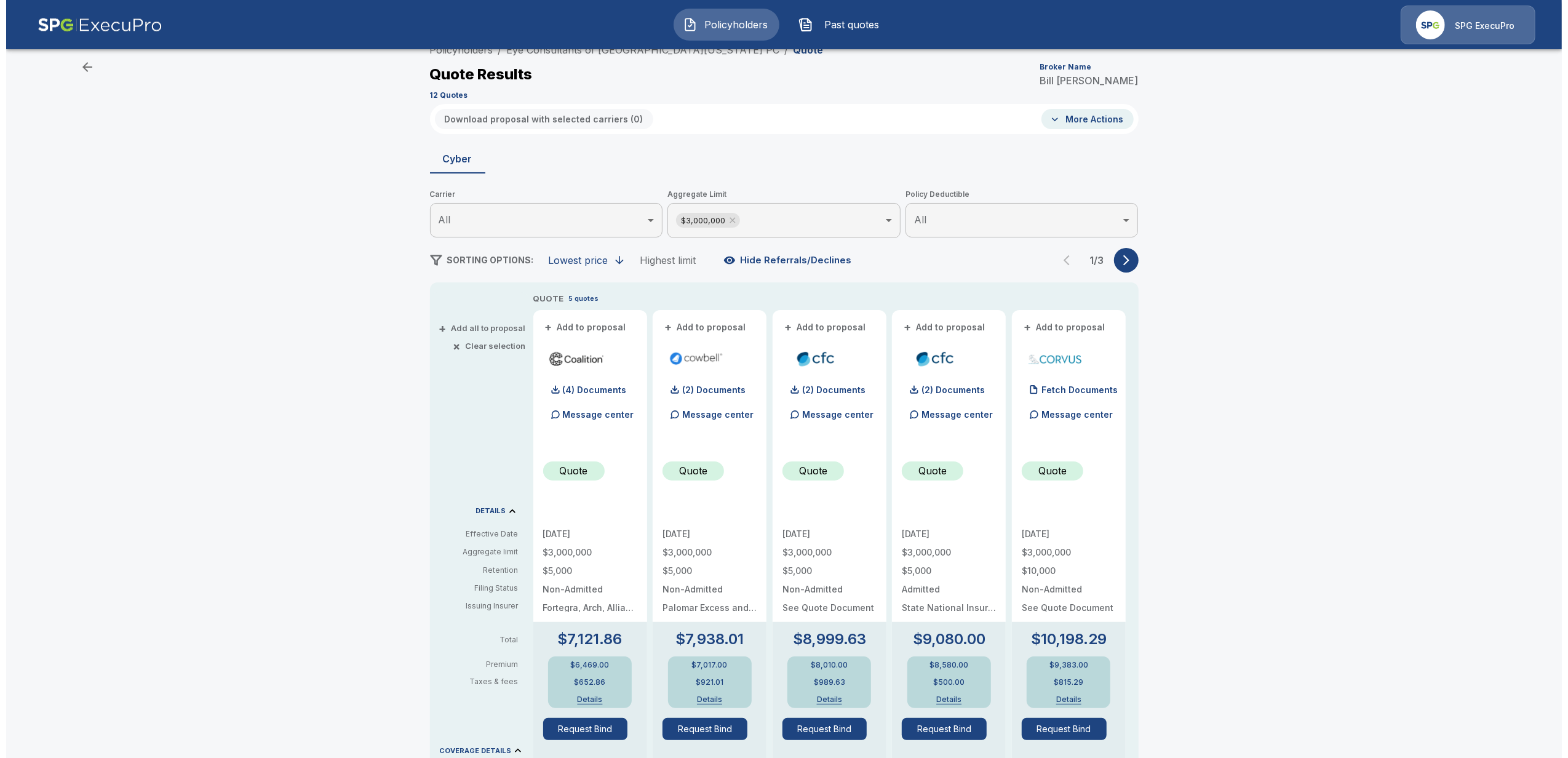
scroll to position [0, 0]
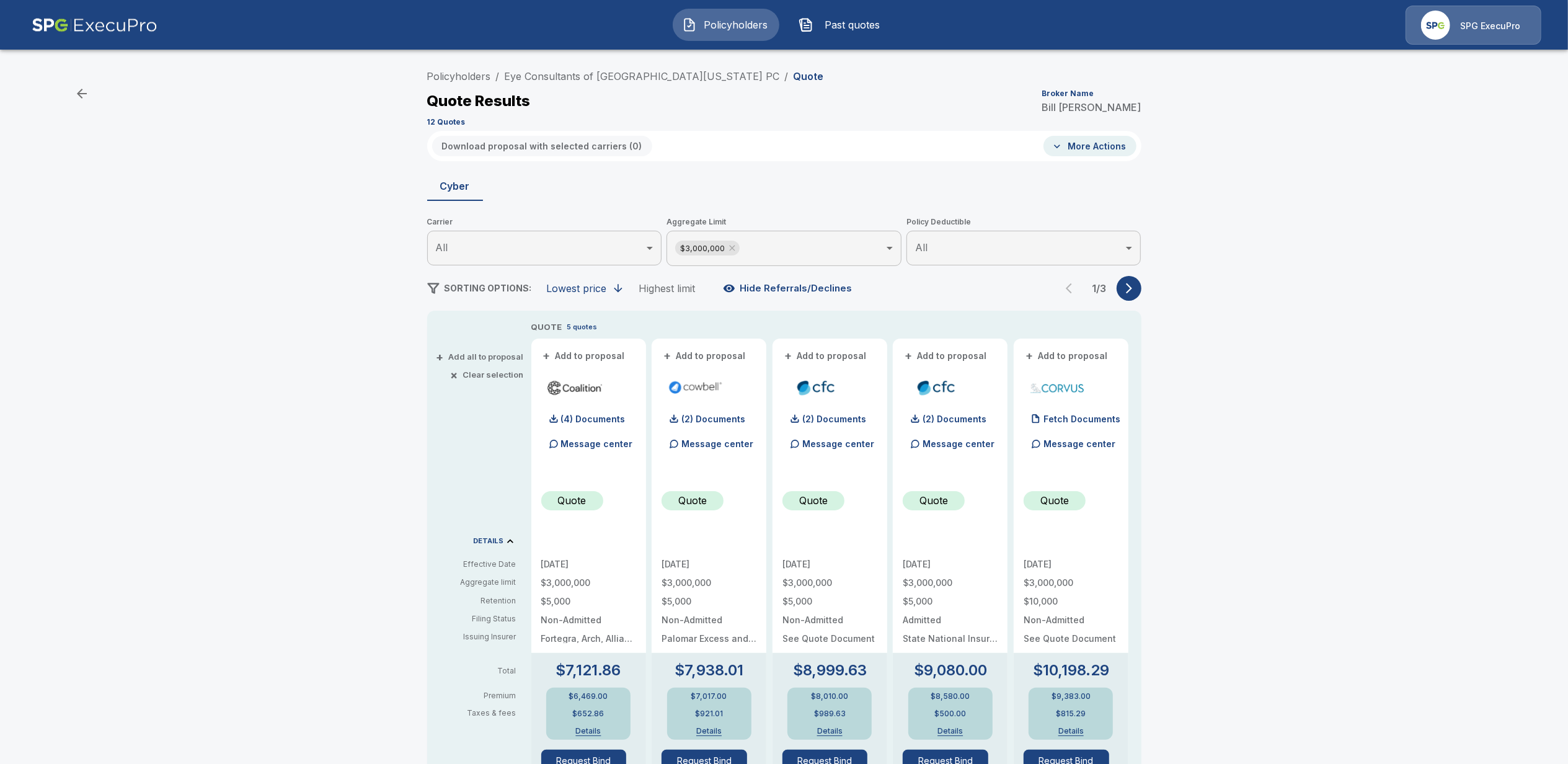
click at [593, 354] on button "+ Add to proposal" at bounding box center [584, 356] width 87 height 14
click at [709, 354] on button "+ Add to proposal" at bounding box center [705, 356] width 87 height 14
click at [825, 365] on div "+ Add to proposal (2) Documents Message center Quote 12/2/2025 $3,000,000 $5,00…" at bounding box center [829, 743] width 115 height 808
click at [827, 356] on button "+ Add to proposal" at bounding box center [826, 356] width 87 height 14
click at [525, 147] on button "Download proposal with selected carriers ( 3 )" at bounding box center [542, 146] width 219 height 20
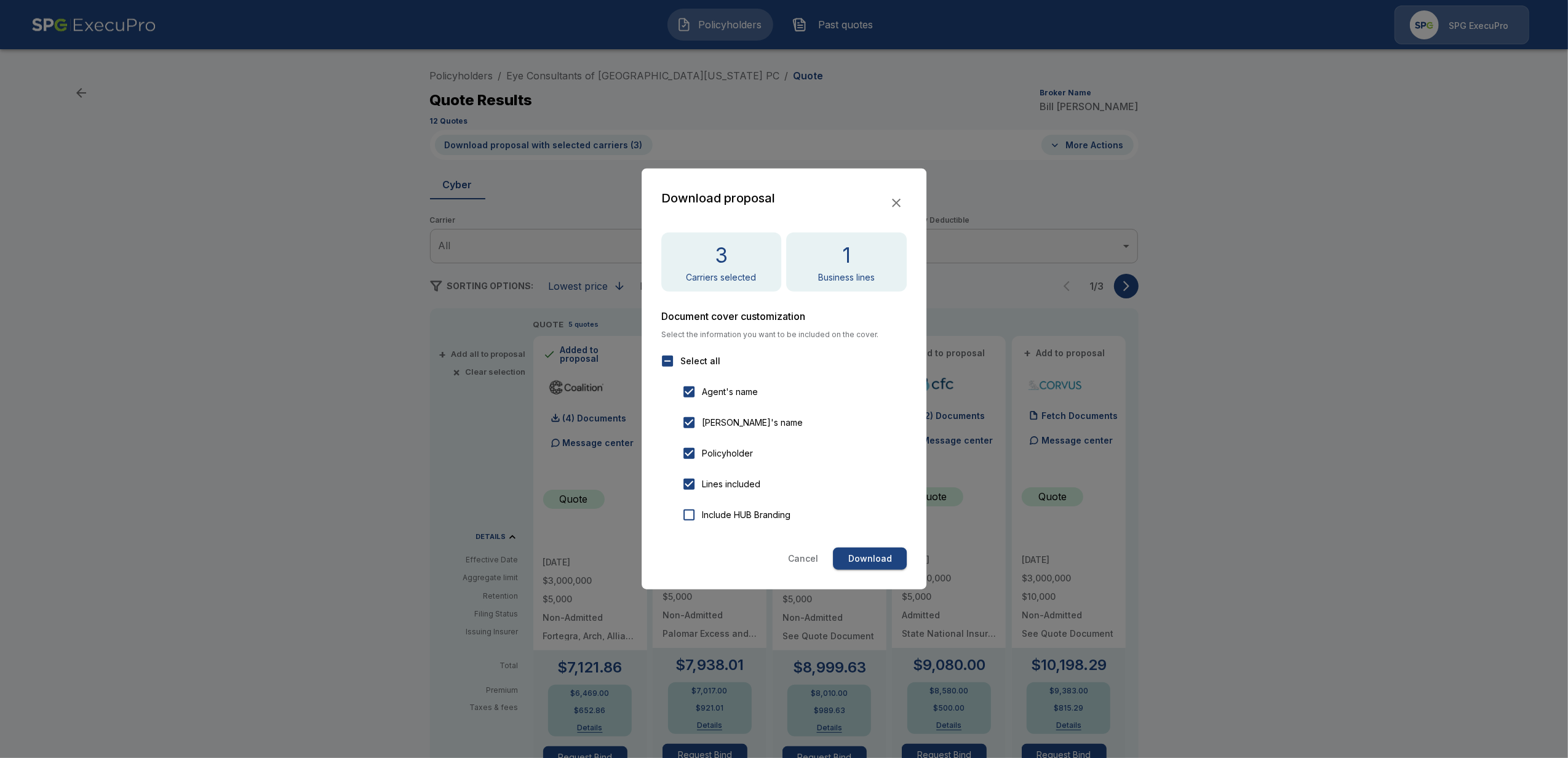
click at [874, 558] on button "Download" at bounding box center [870, 559] width 74 height 23
click at [874, 559] on button "Download" at bounding box center [870, 559] width 74 height 23
click at [893, 203] on icon "button" at bounding box center [896, 203] width 15 height 15
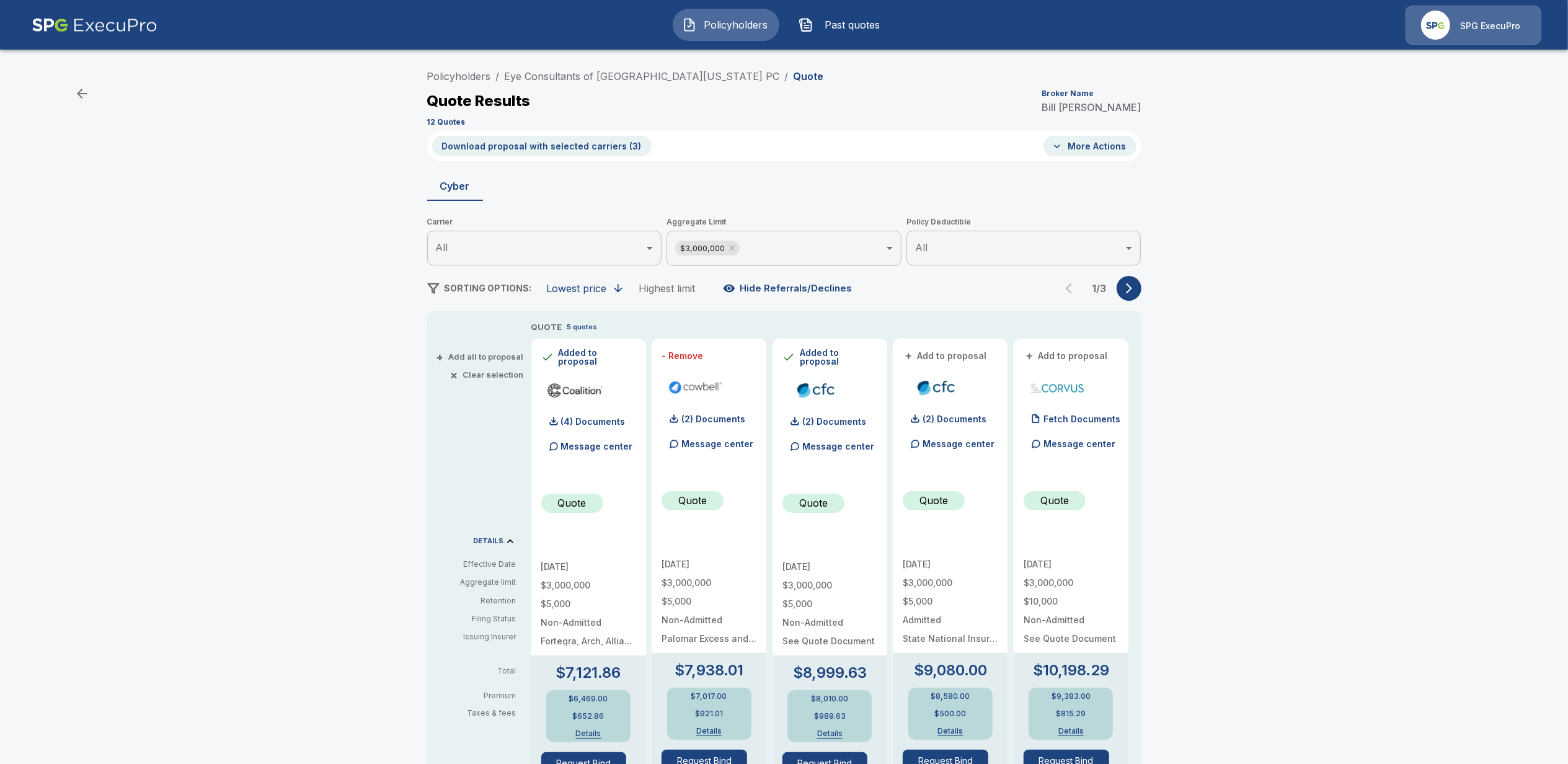
click at [206, 216] on div "Policyholders / Eye Consultants of Northern Virginia PC / Quote Quote Results B…" at bounding box center [784, 666] width 1568 height 1214
click at [1483, 31] on p "SPG ExecuPro" at bounding box center [1490, 26] width 60 height 12
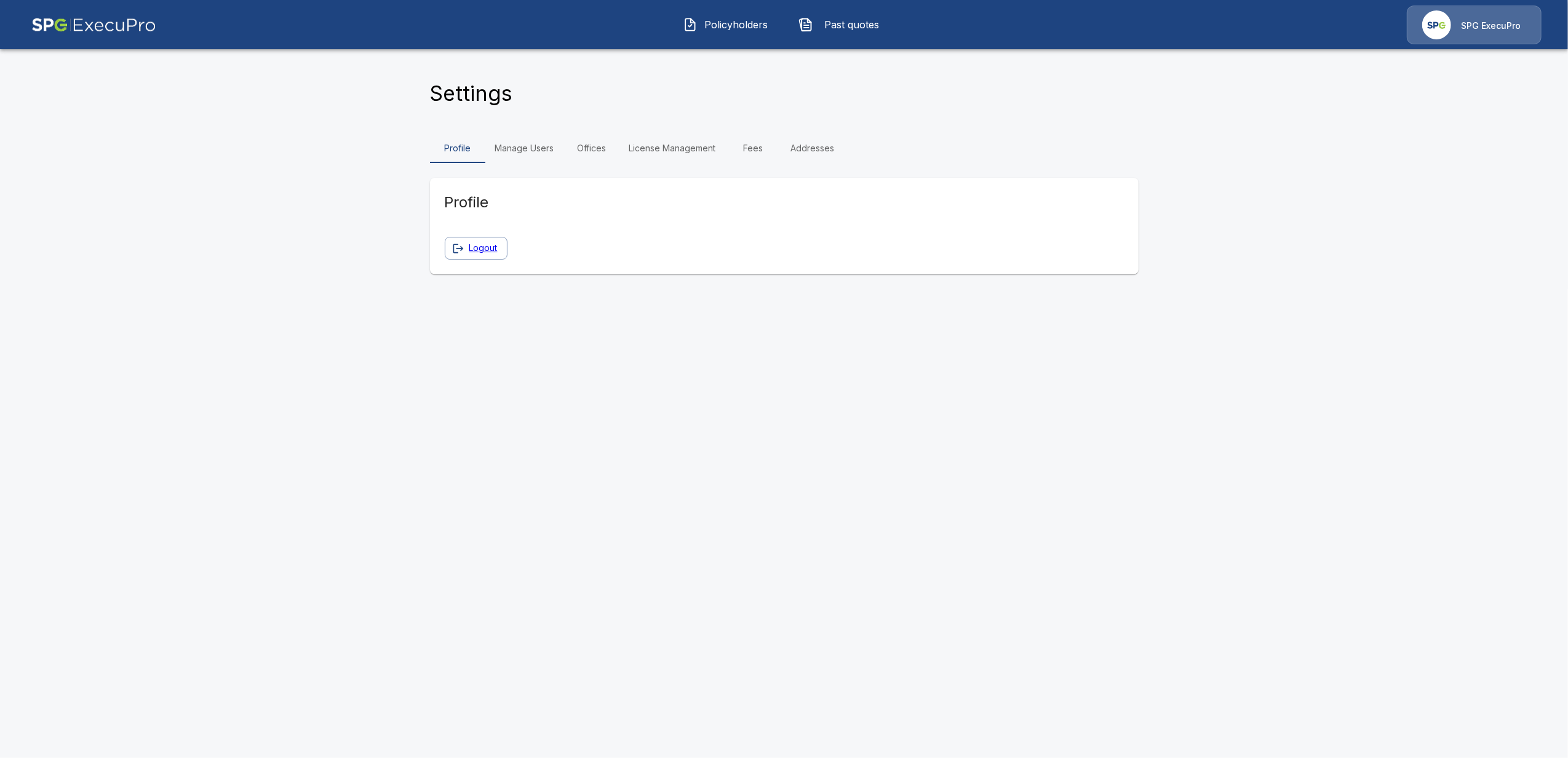
click at [519, 146] on link "Manage Users" at bounding box center [525, 148] width 79 height 30
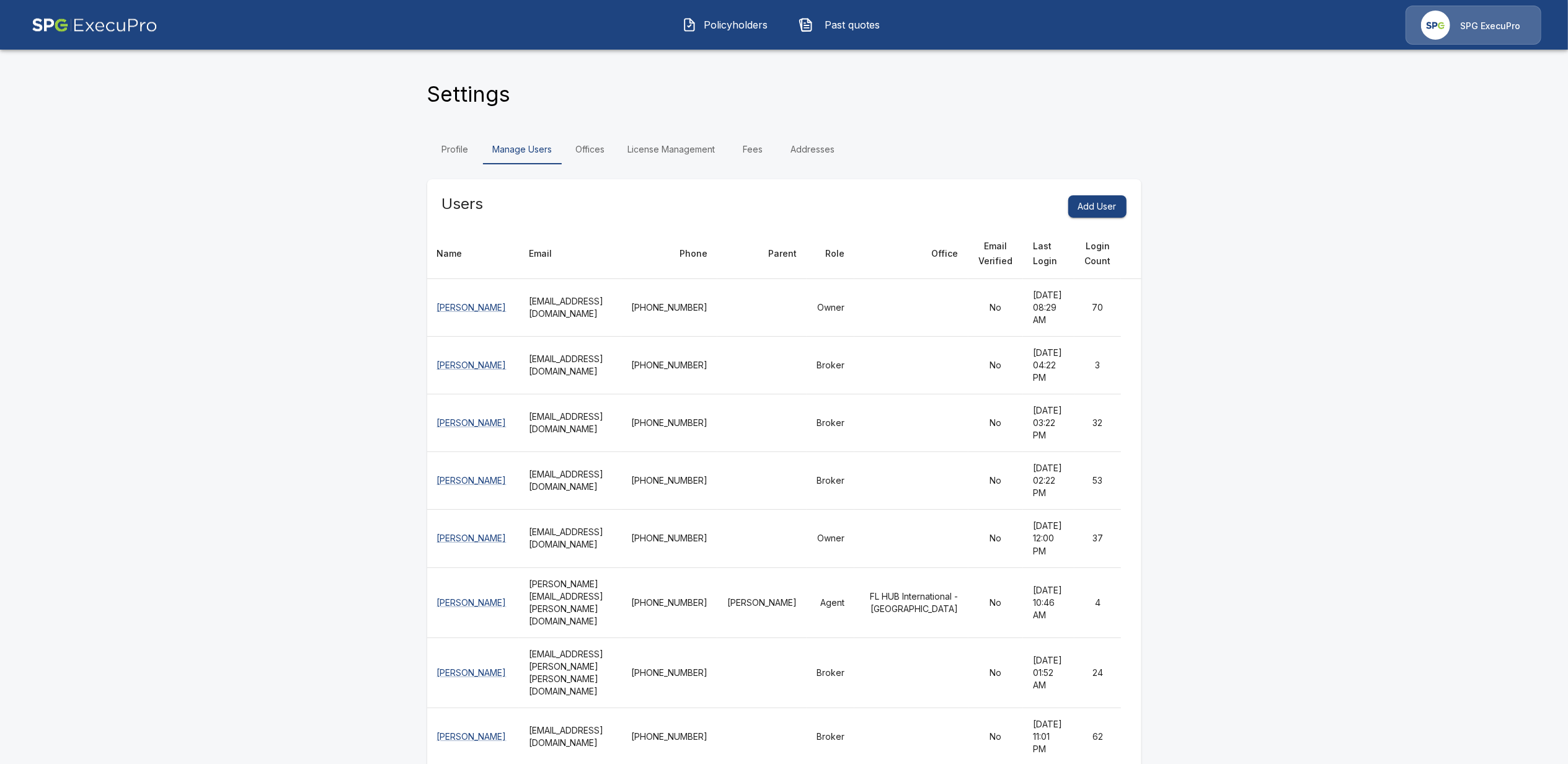
click at [598, 143] on link "Offices" at bounding box center [590, 149] width 56 height 30
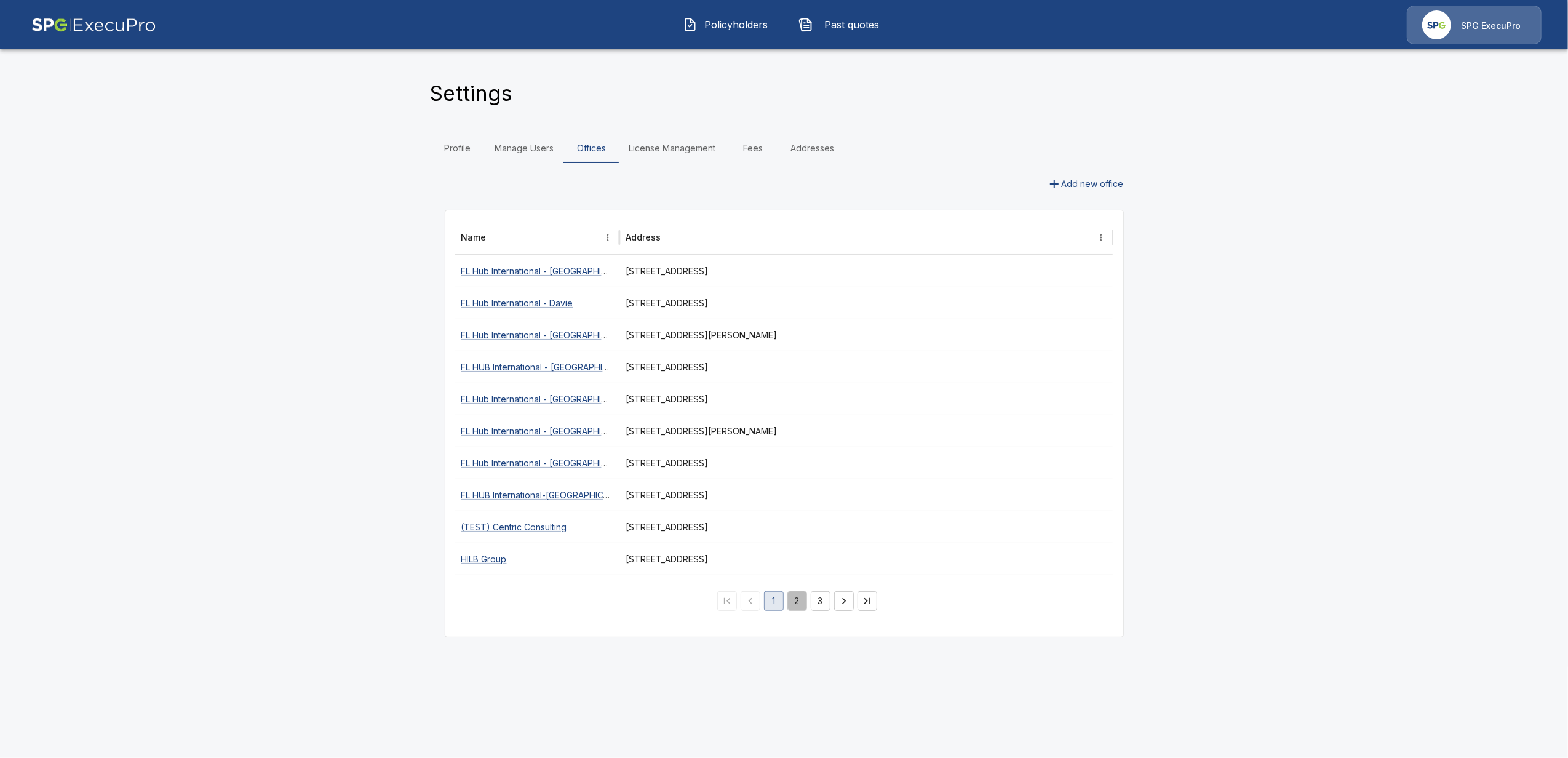
click at [793, 604] on button "2" at bounding box center [797, 601] width 20 height 20
click at [816, 603] on button "3" at bounding box center [820, 601] width 20 height 20
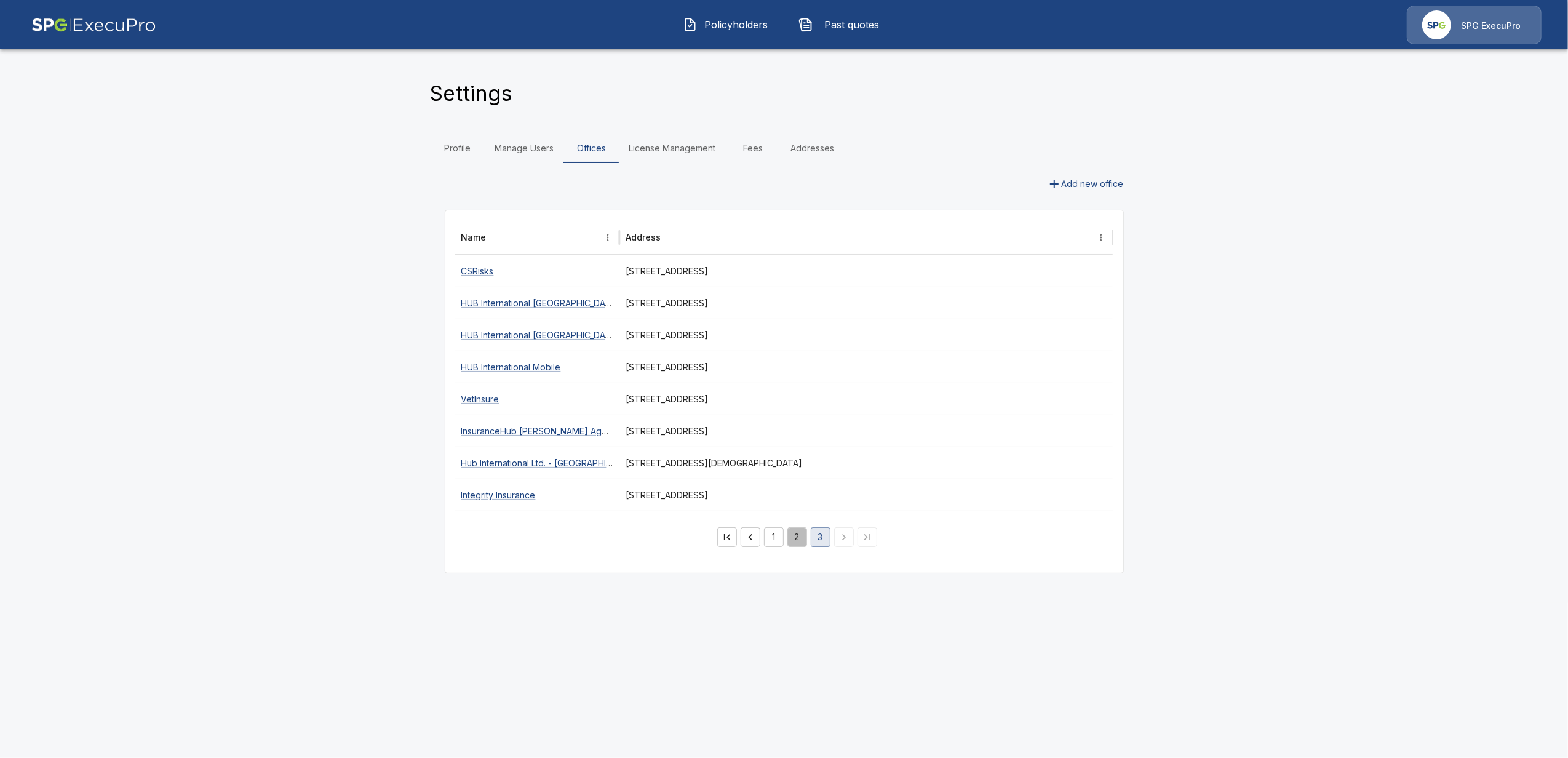
click at [792, 537] on button "2" at bounding box center [797, 537] width 20 height 20
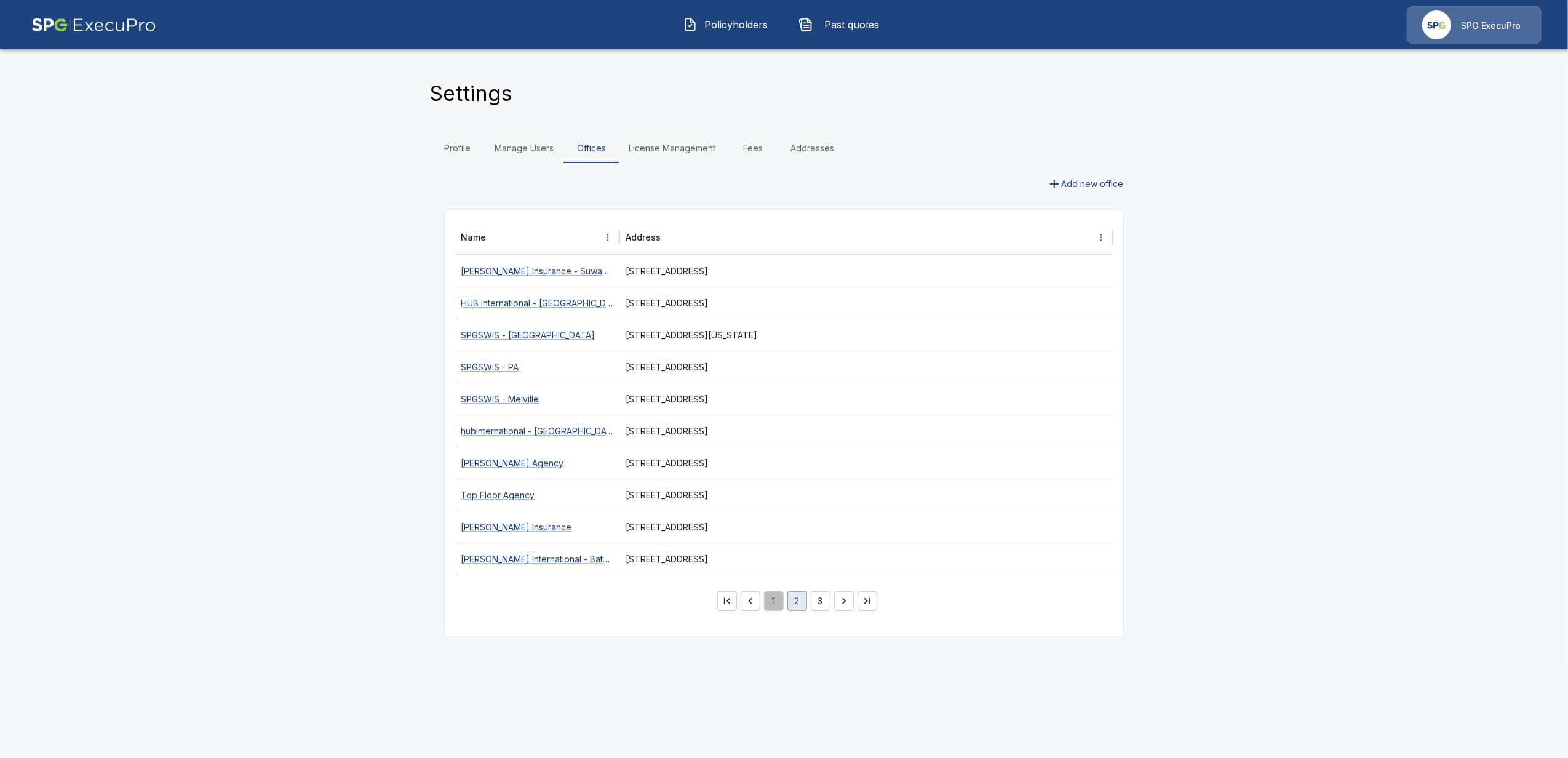
click at [775, 608] on button "1" at bounding box center [773, 601] width 20 height 20
click at [317, 313] on main "Settings Profile Manage Users Offices License Management Fees Addresses Add new…" at bounding box center [784, 334] width 1568 height 667
click at [242, 387] on main "Settings Profile Manage Users Offices License Management Fees Addresses Add new…" at bounding box center [784, 334] width 1568 height 667
click at [259, 416] on main "Settings Profile Manage Users Offices License Management Fees Addresses Add new…" at bounding box center [784, 334] width 1568 height 667
click at [88, 26] on img at bounding box center [94, 25] width 125 height 39
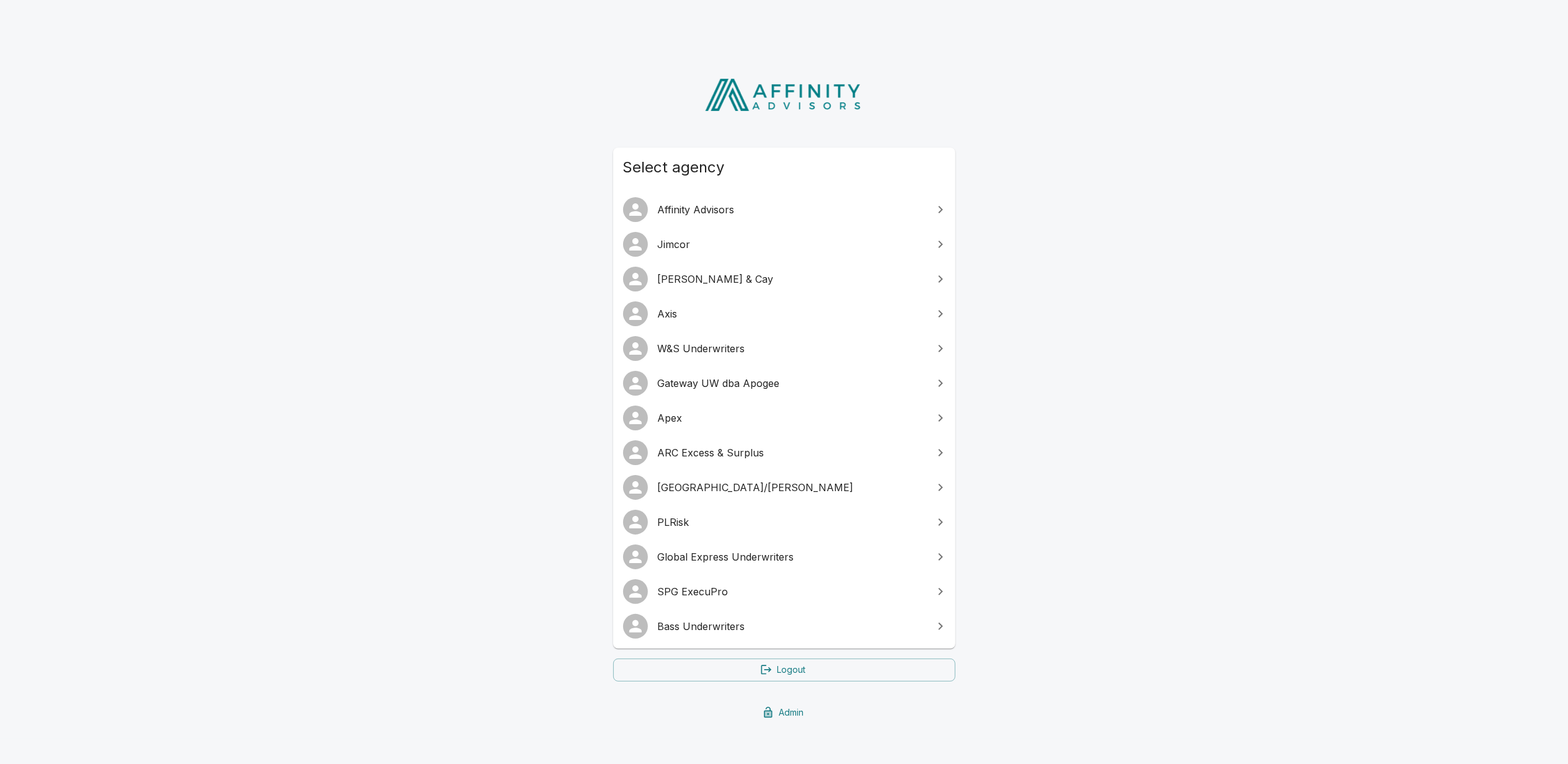
click at [693, 594] on span "SPG ExecuPro" at bounding box center [791, 592] width 268 height 15
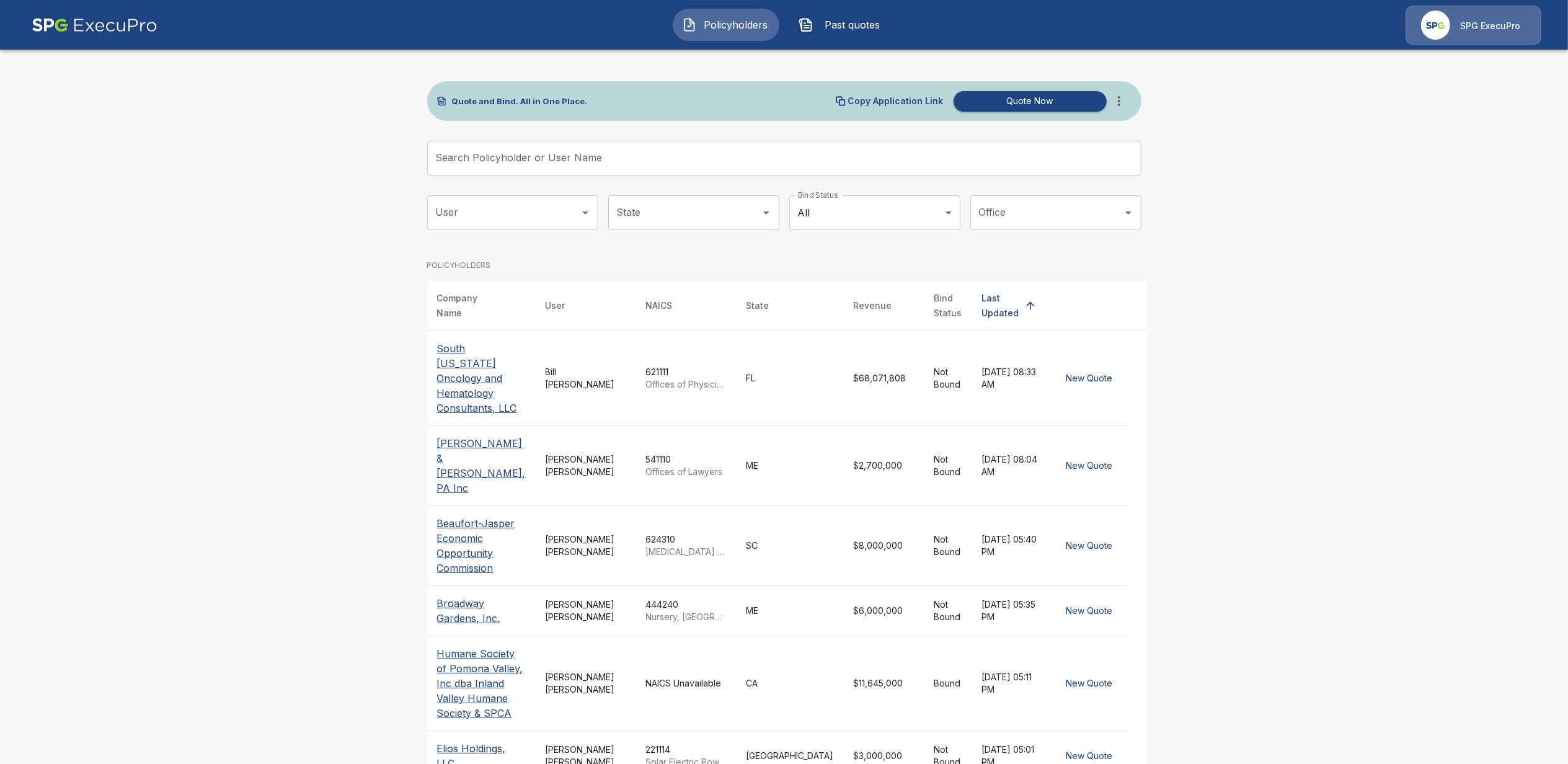
click at [1127, 105] on icon "more" at bounding box center [1119, 101] width 15 height 15
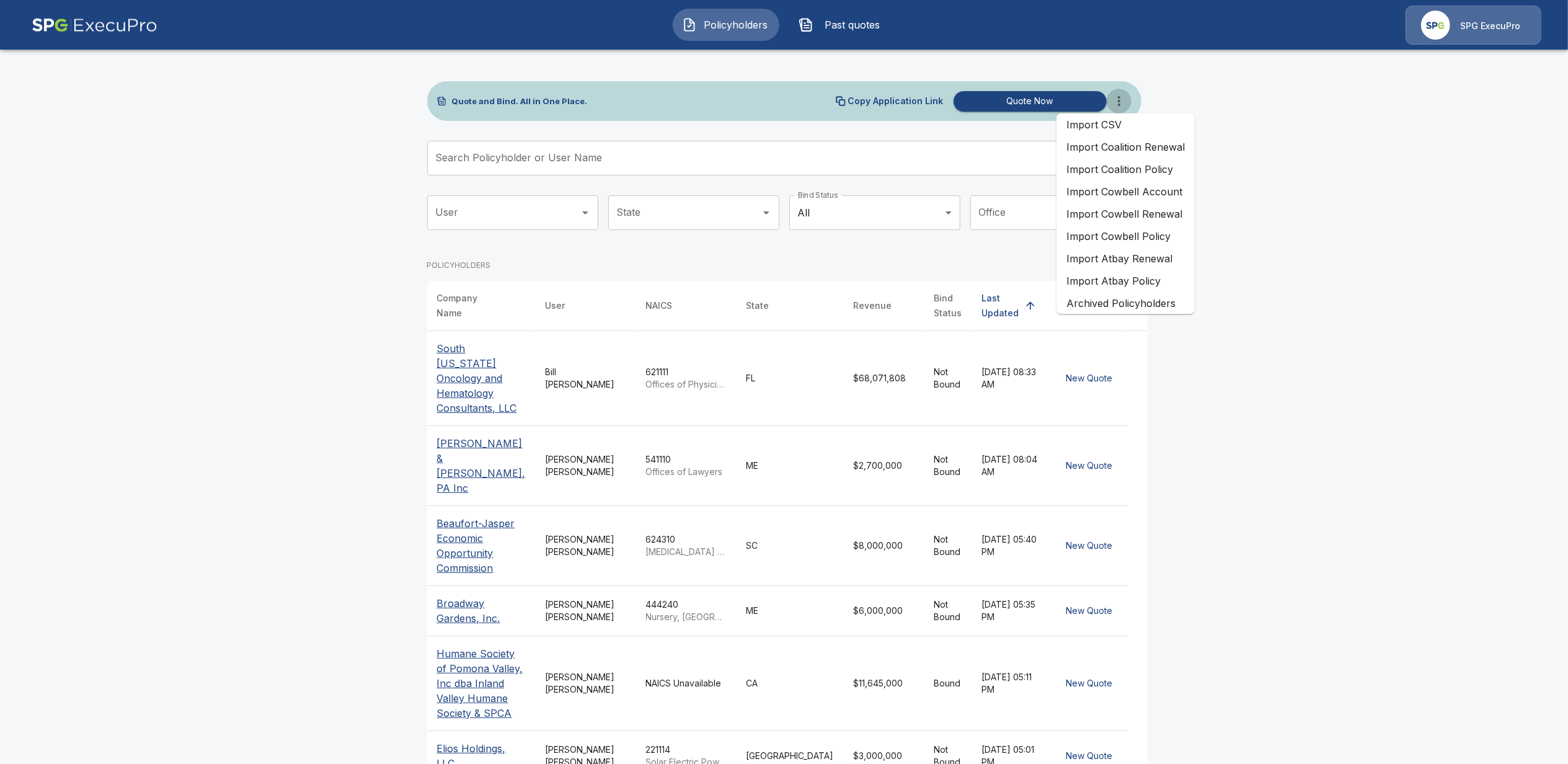
click at [1127, 105] on icon "more" at bounding box center [1119, 101] width 15 height 15
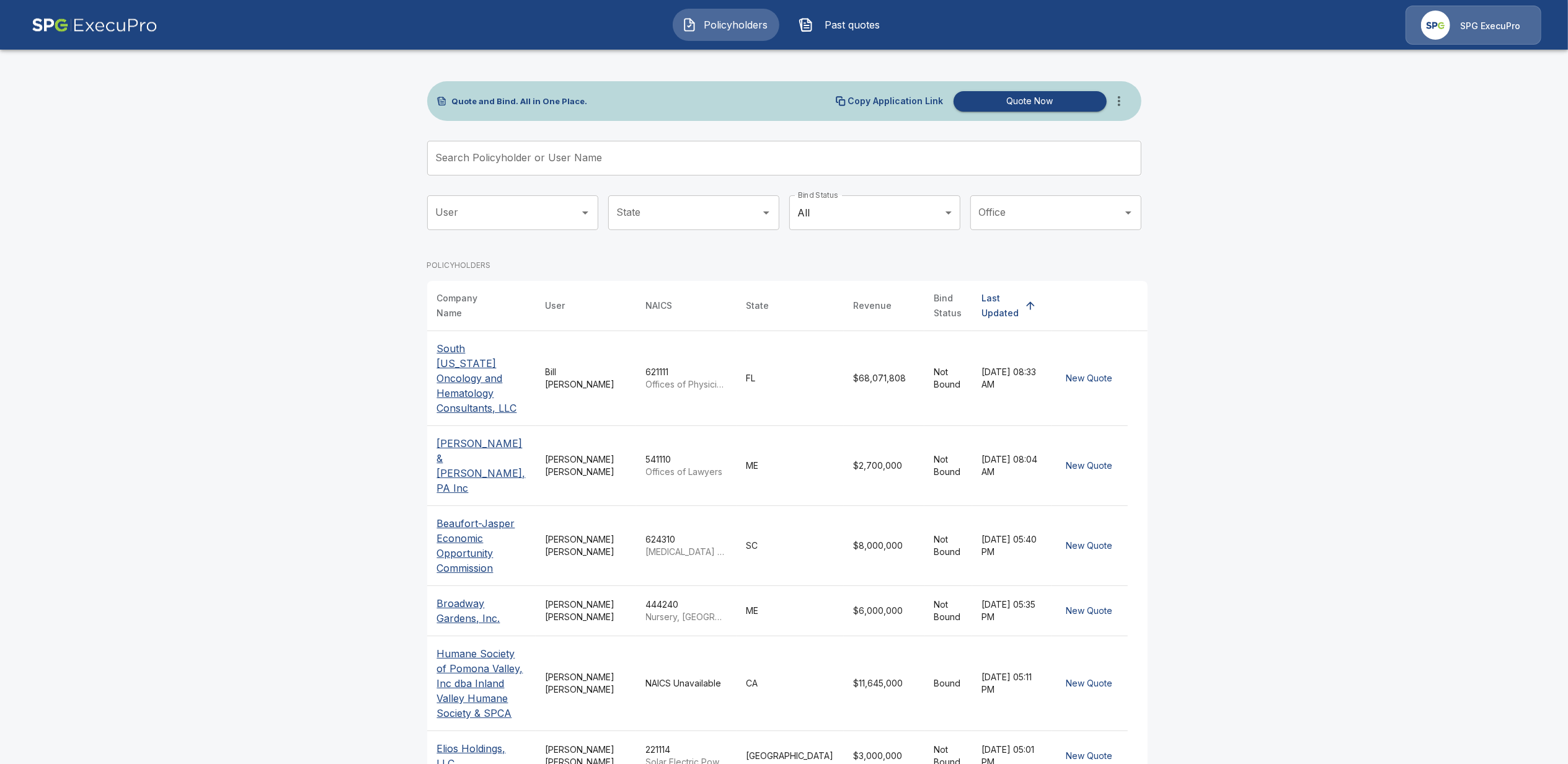
click at [1024, 99] on button "Quote Now" at bounding box center [1030, 101] width 153 height 20
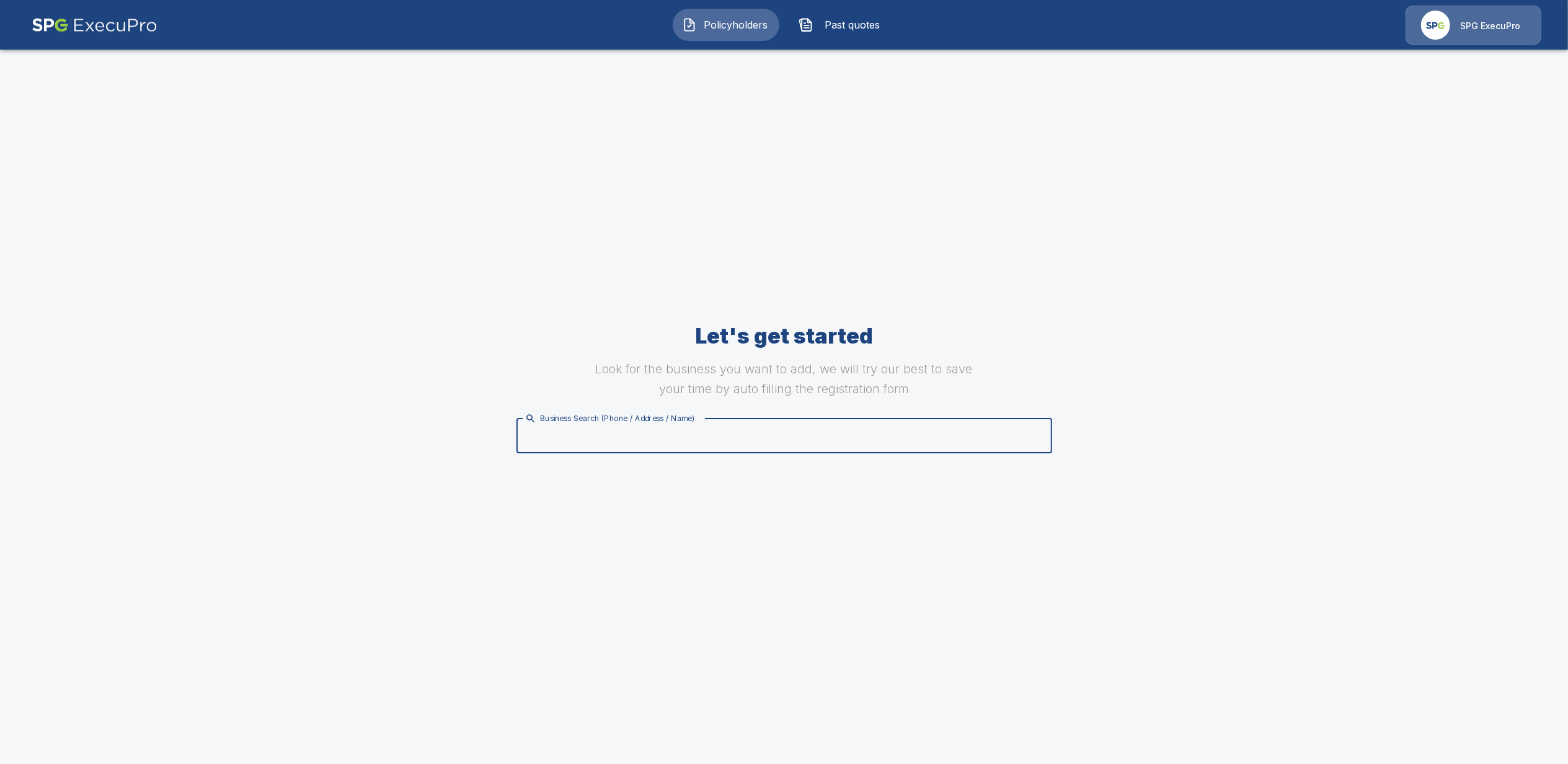
click at [630, 445] on input "Business Search (Phone / Address / Name)" at bounding box center [782, 436] width 520 height 24
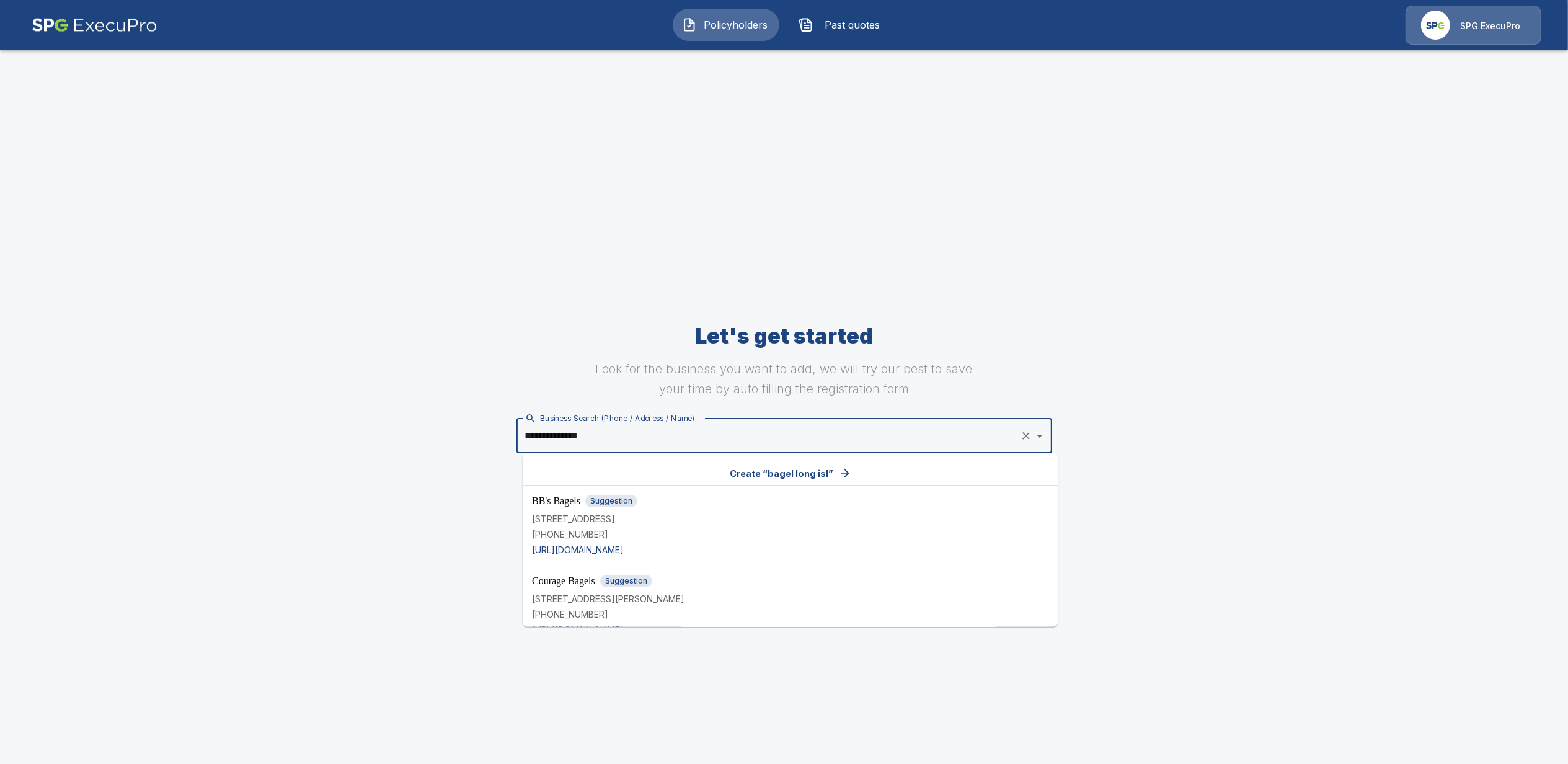
type input "**********"
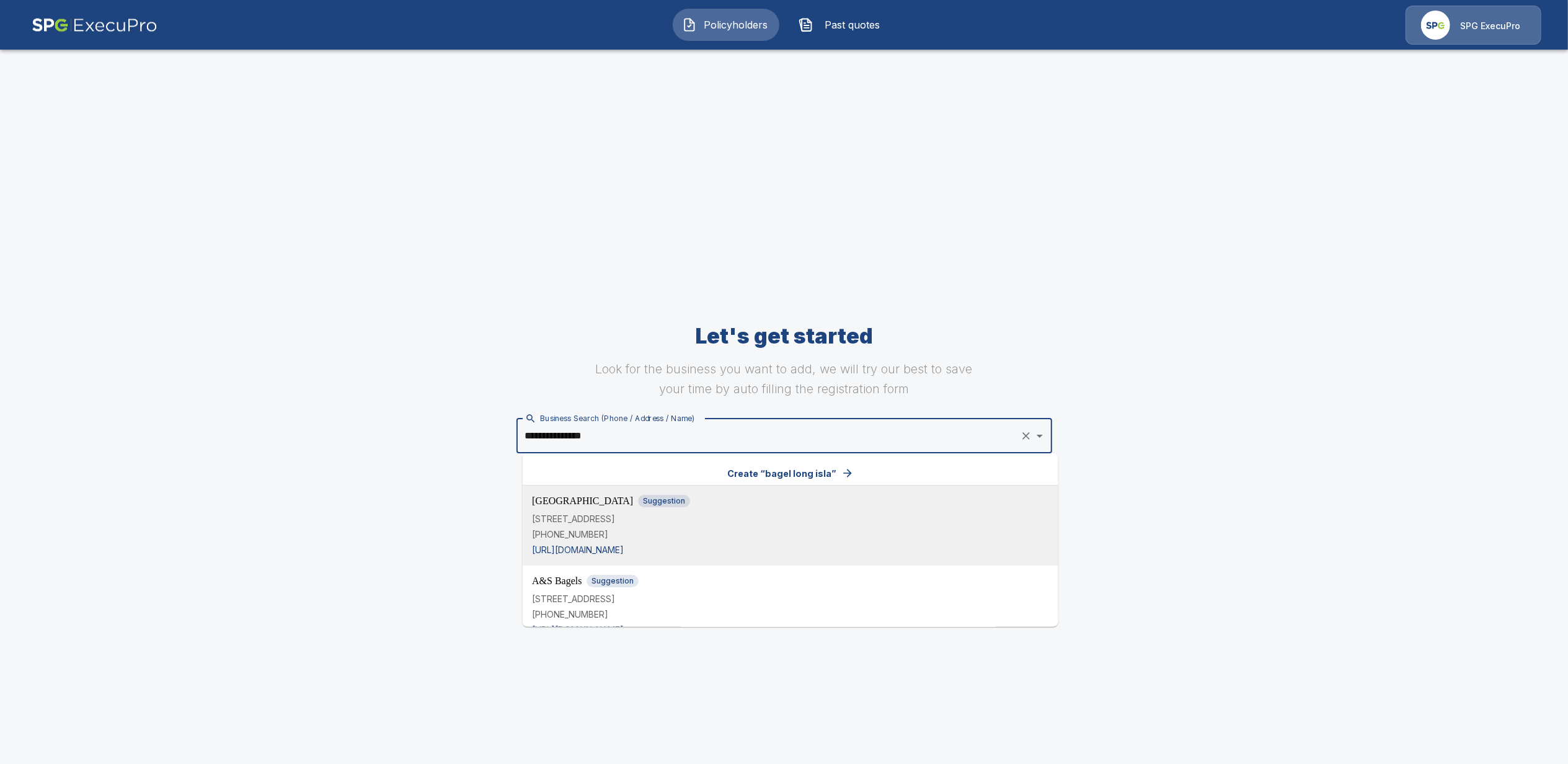
click at [598, 522] on p "[STREET_ADDRESS]" at bounding box center [791, 518] width 517 height 13
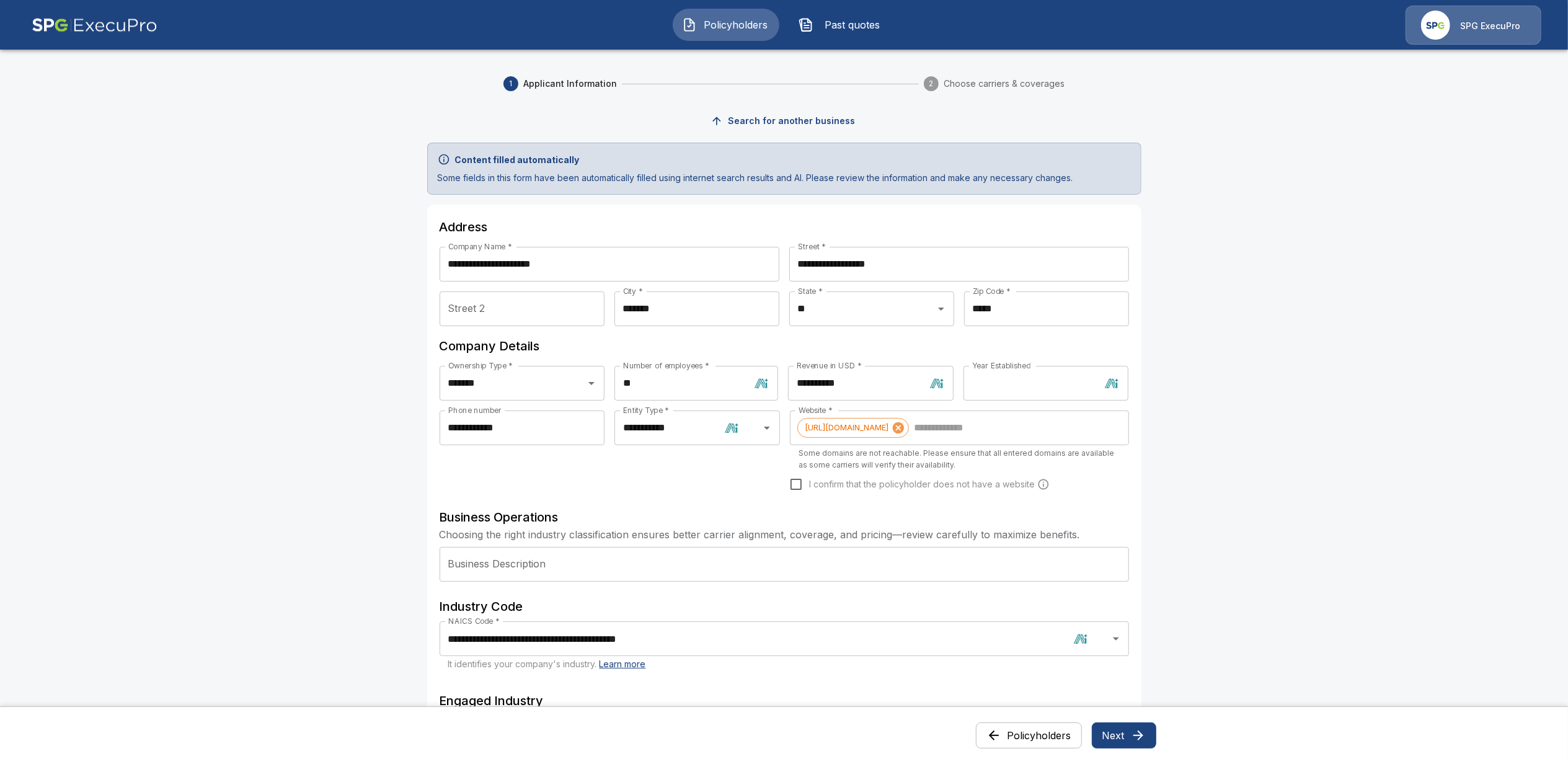
click at [762, 122] on button "Search for another business" at bounding box center [784, 122] width 152 height 23
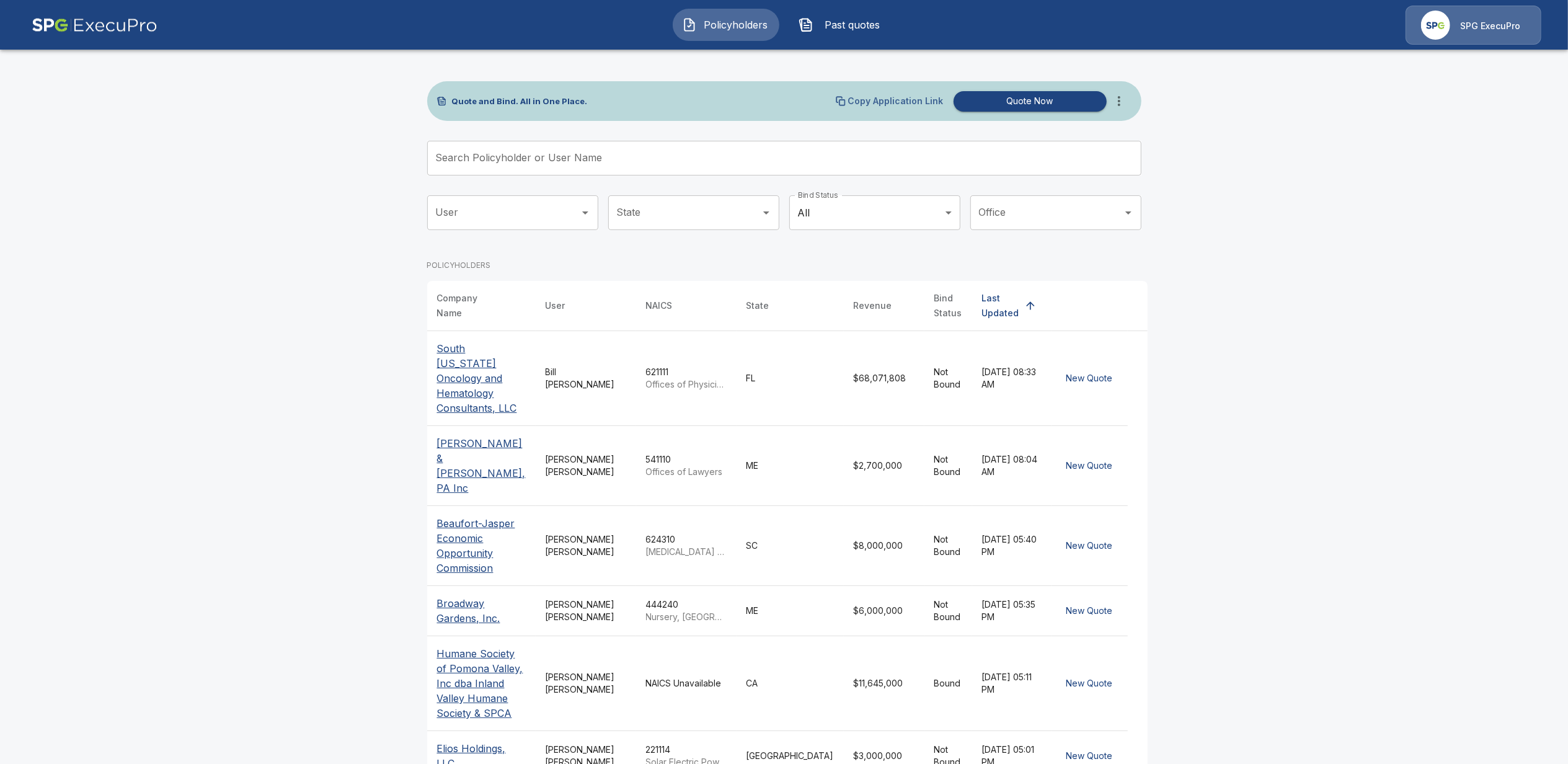
click at [886, 100] on p "Copy Application Link" at bounding box center [896, 101] width 96 height 9
click at [465, 355] on p "South Florida Oncology and Hematology Consultants, LLC" at bounding box center [481, 378] width 89 height 75
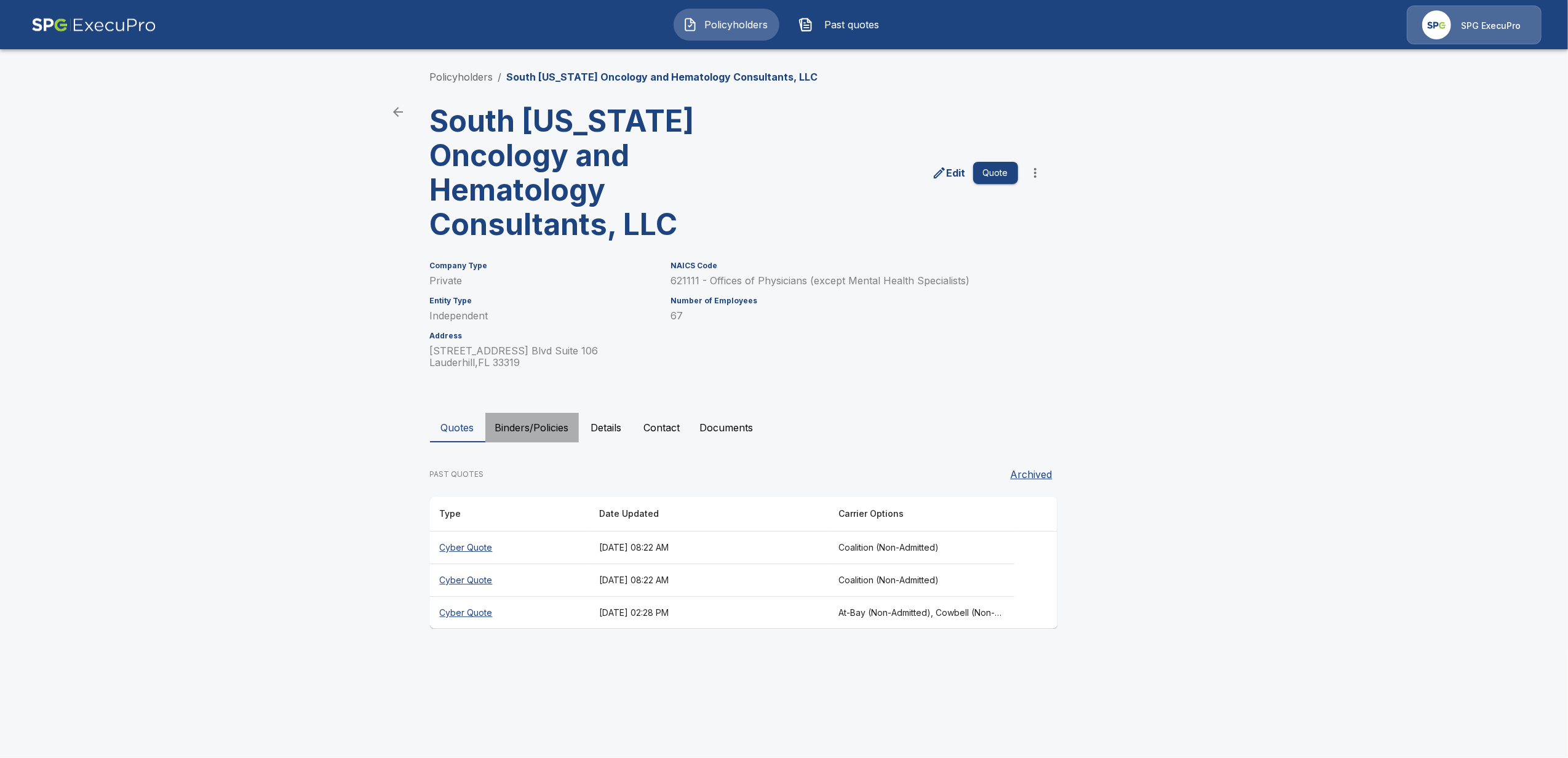
click at [524, 429] on button "Binders/Policies" at bounding box center [532, 428] width 94 height 30
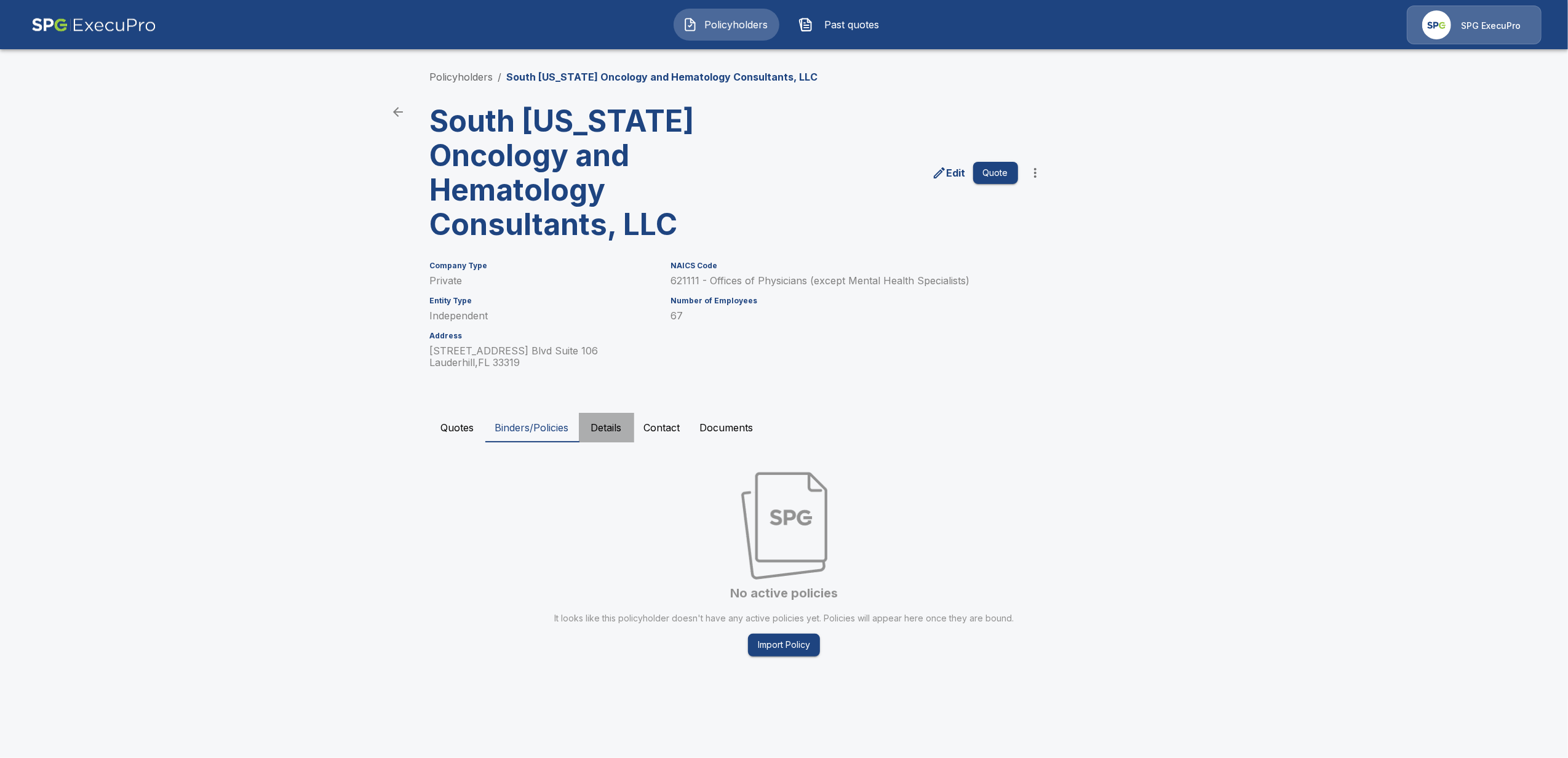
click at [613, 430] on button "Details" at bounding box center [607, 428] width 55 height 30
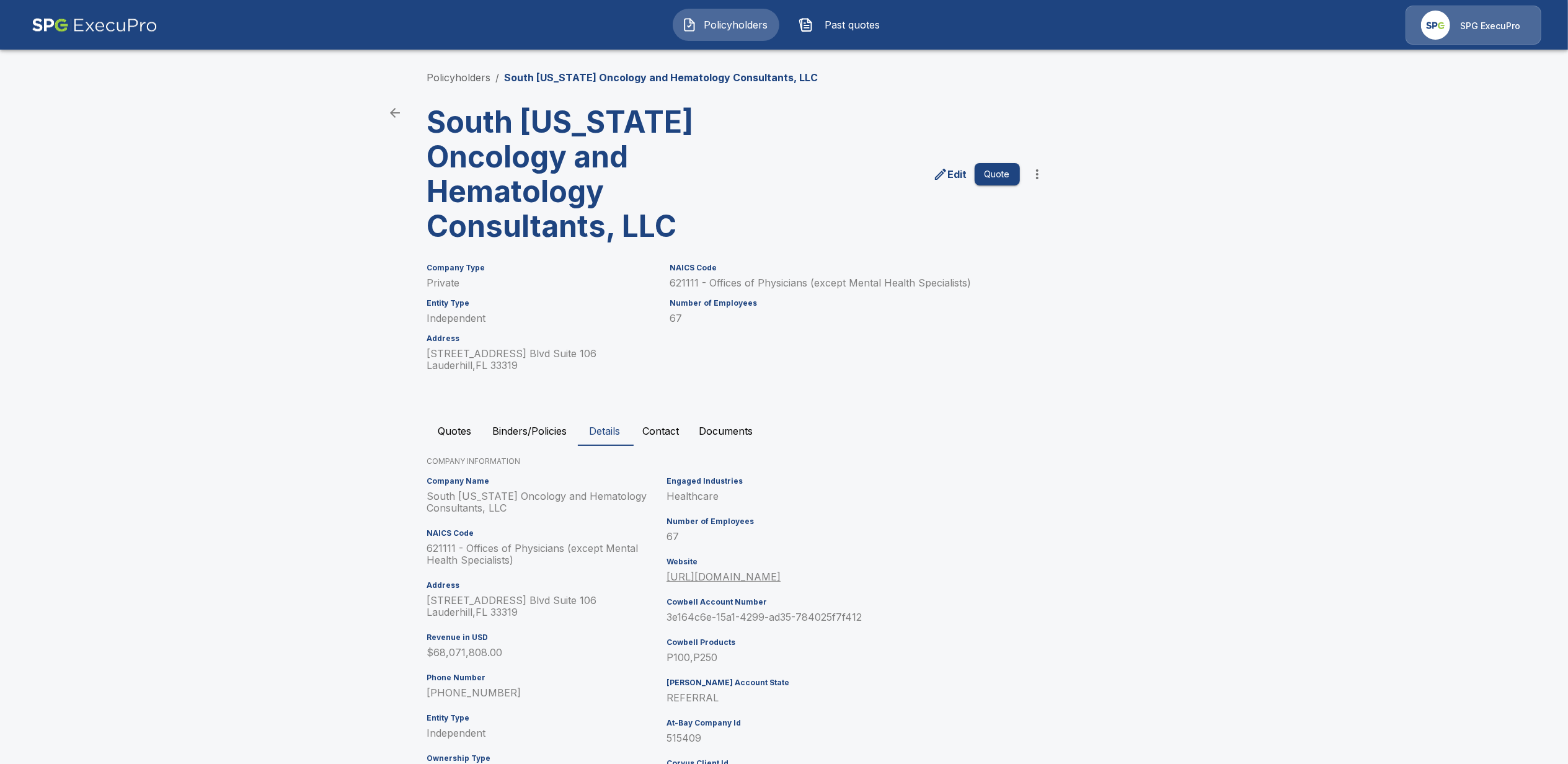
click at [675, 431] on button "Contact" at bounding box center [661, 431] width 56 height 30
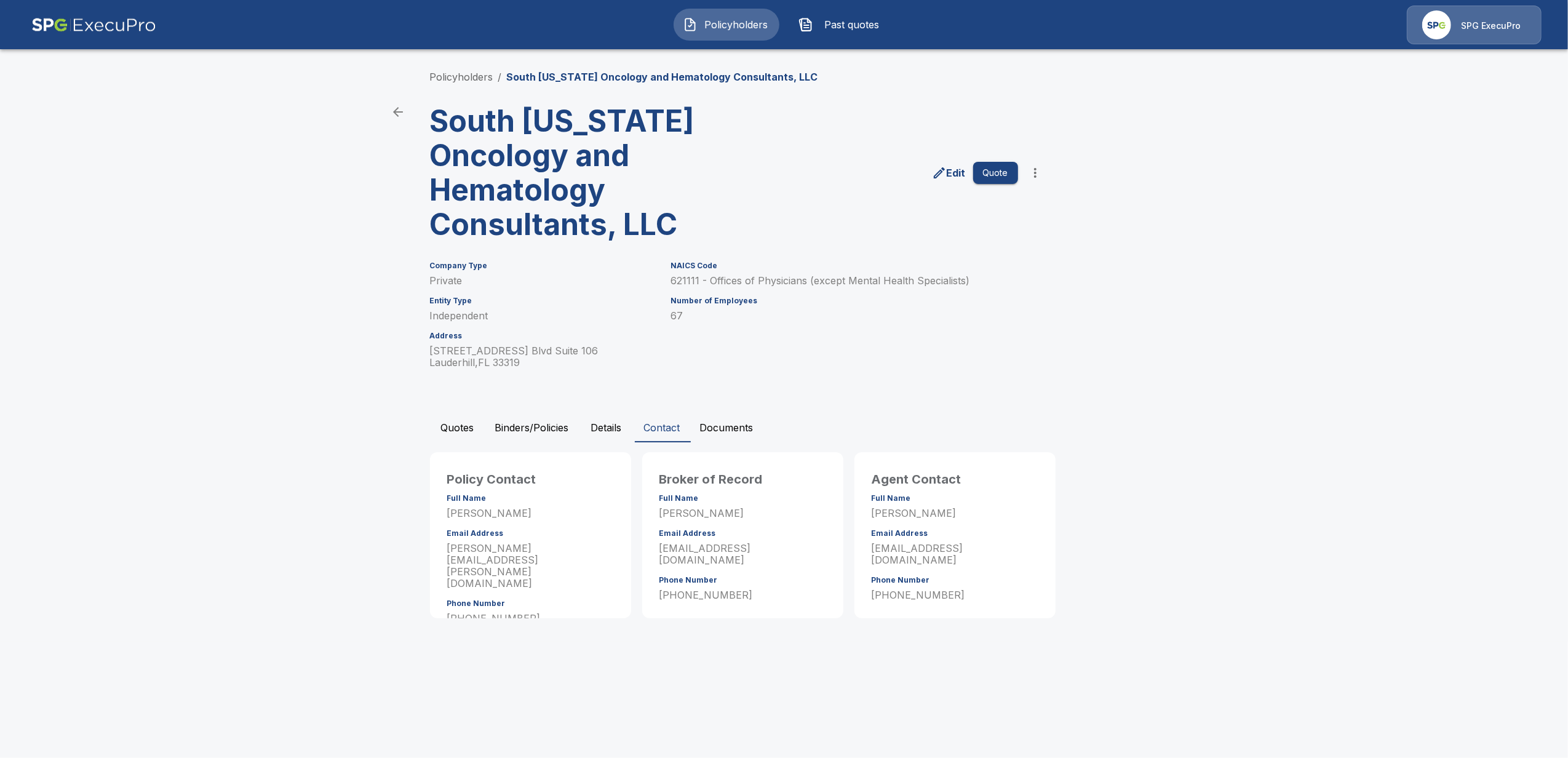
drag, startPoint x: 868, startPoint y: 326, endPoint x: 1127, endPoint y: 261, distance: 267.0
click at [1359, 404] on main "Policyholders / [GEOGRAPHIC_DATA][US_STATE] Oncology and Hematology Consultants…" at bounding box center [784, 321] width 1568 height 642
click at [281, 517] on main "Policyholders / [GEOGRAPHIC_DATA][US_STATE] Oncology and Hematology Consultants…" at bounding box center [784, 321] width 1568 height 642
click at [998, 175] on button "Quote" at bounding box center [995, 173] width 45 height 23
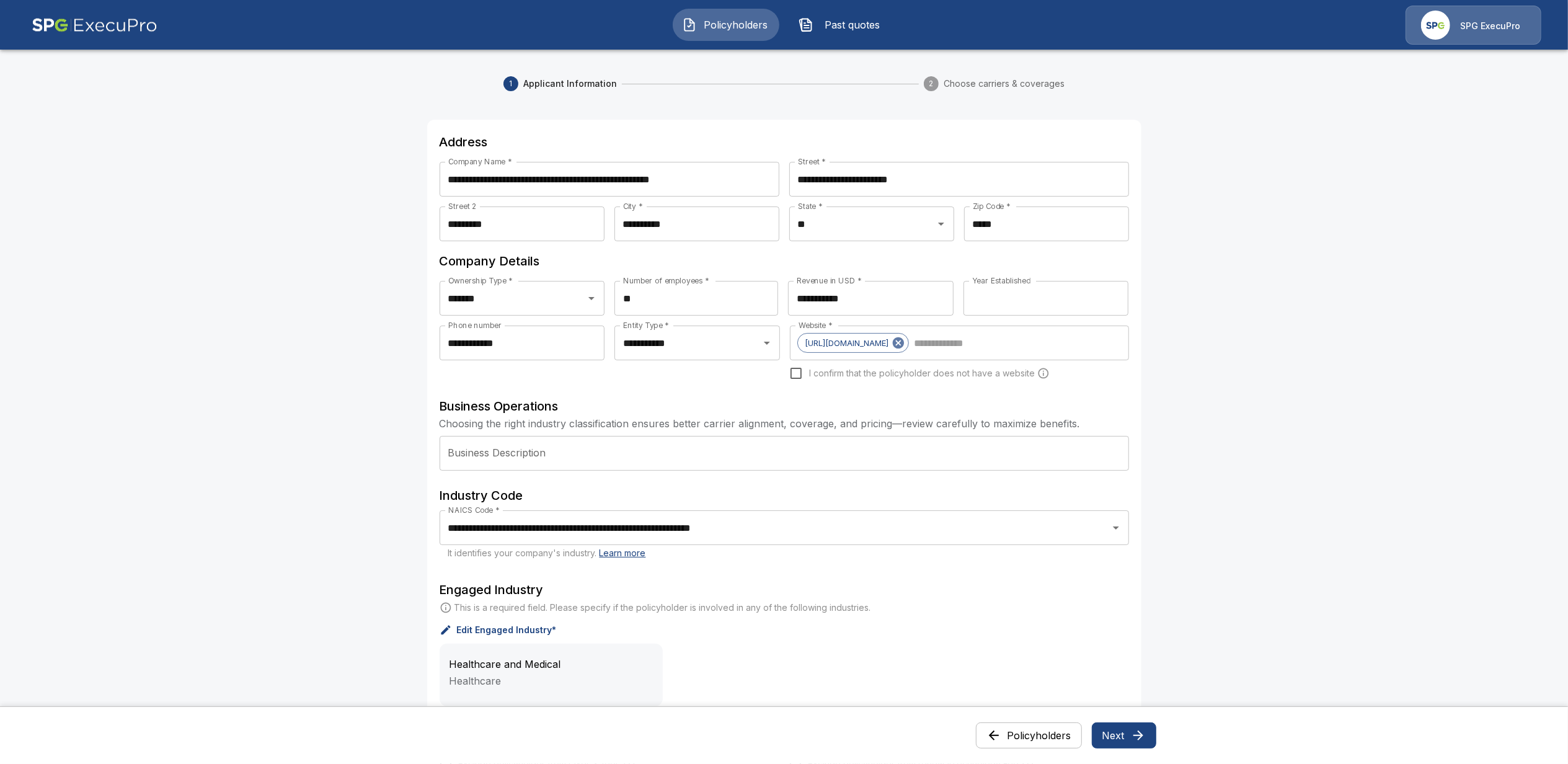
click at [1024, 741] on button "Policyholders" at bounding box center [1029, 735] width 106 height 26
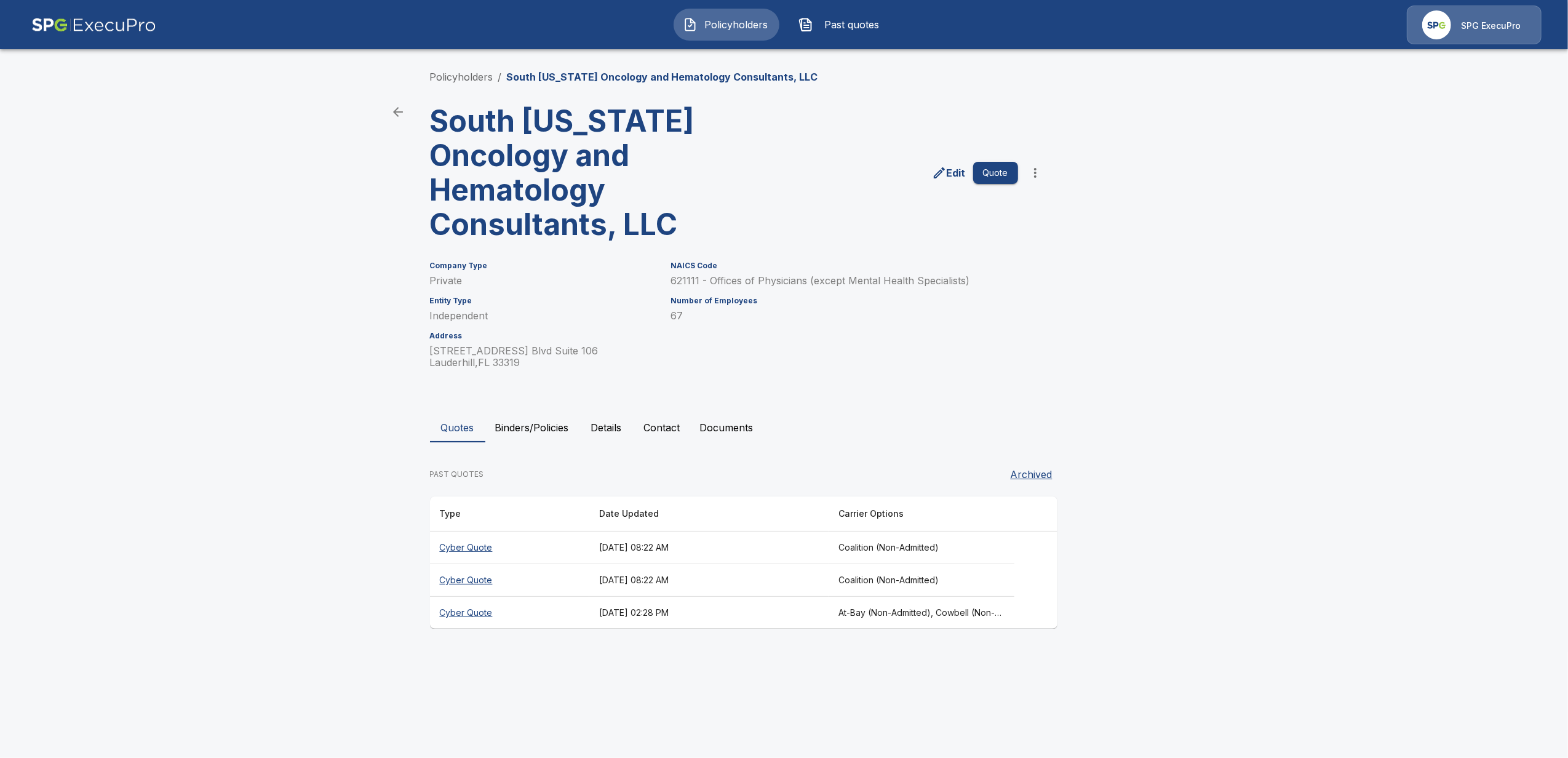
click at [193, 259] on main "Policyholders / [GEOGRAPHIC_DATA][US_STATE] Oncology and Hematology Consultants…" at bounding box center [784, 326] width 1568 height 652
